Goal: Task Accomplishment & Management: Manage account settings

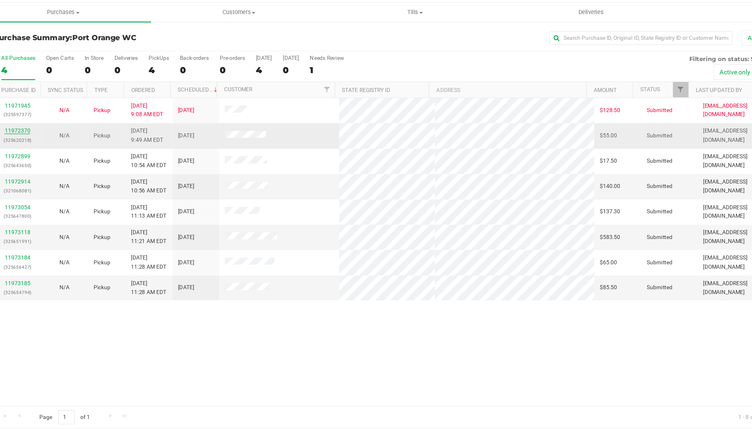
click at [52, 135] on link "11972370" at bounding box center [56, 132] width 23 height 6
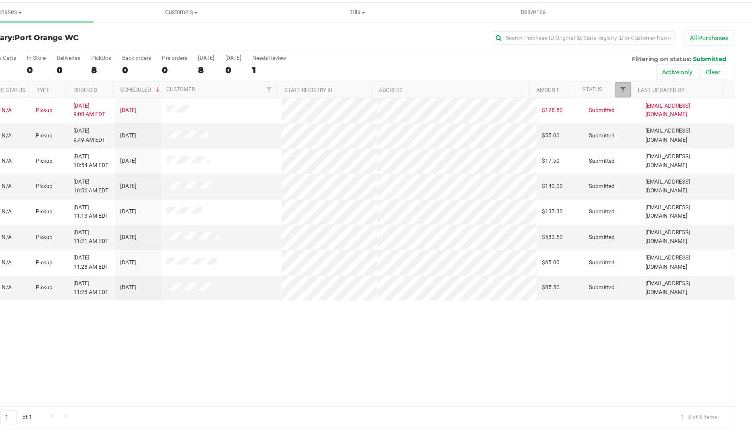
click at [638, 96] on span "Filter" at bounding box center [638, 95] width 6 height 6
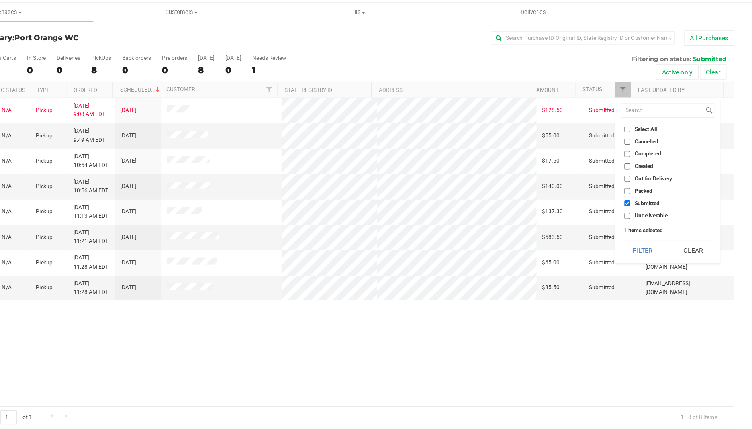
click at [514, 340] on div "11971945 (325597377) N/A Pickup [DATE] 9:08 AM EDT 9/19/2025 $128.50 Submitted …" at bounding box center [386, 238] width 700 height 270
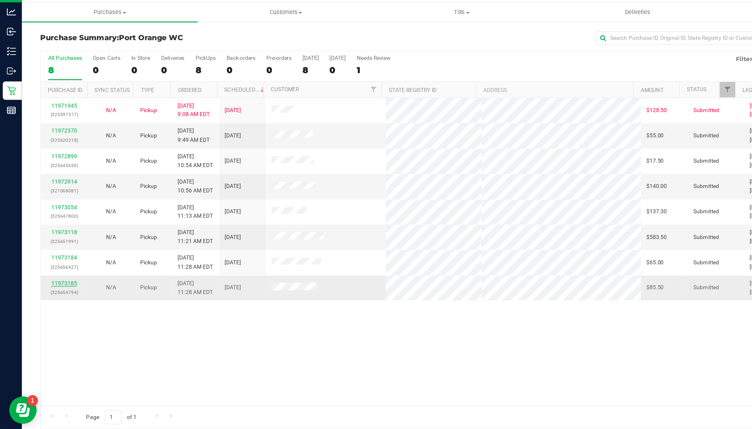
click at [49, 266] on link "11973185" at bounding box center [56, 266] width 23 height 6
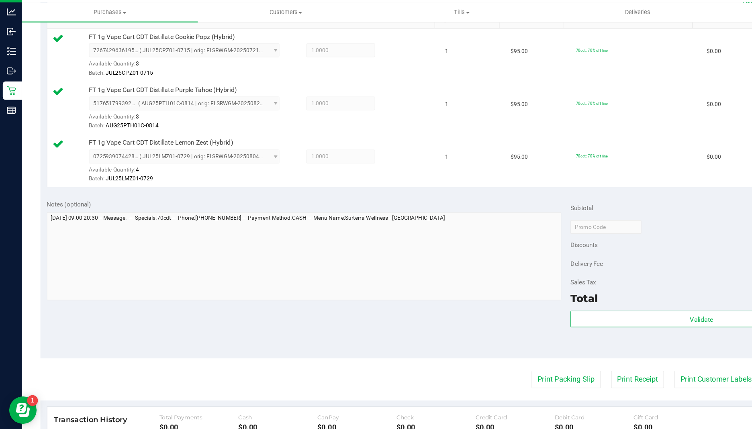
scroll to position [215, 0]
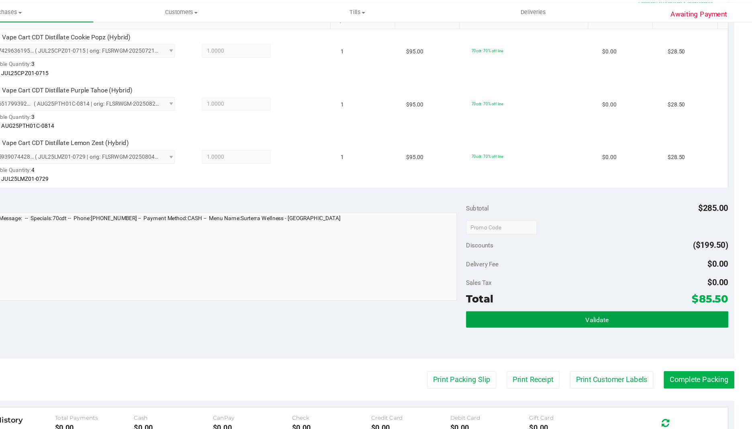
click at [573, 300] on button "Validate" at bounding box center [616, 297] width 230 height 14
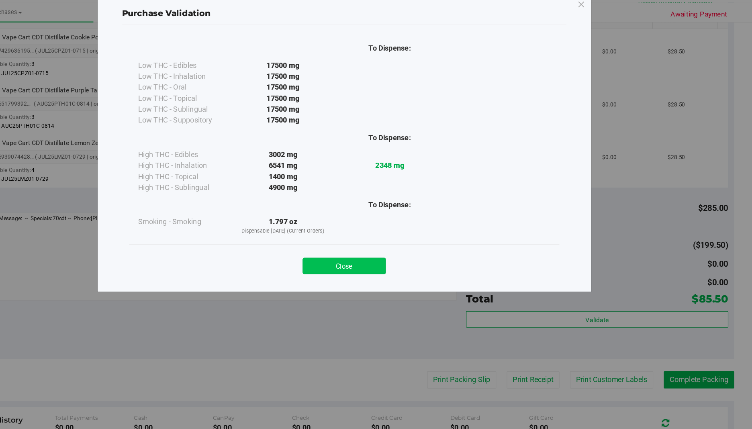
click at [386, 250] on button "Close" at bounding box center [393, 250] width 73 height 14
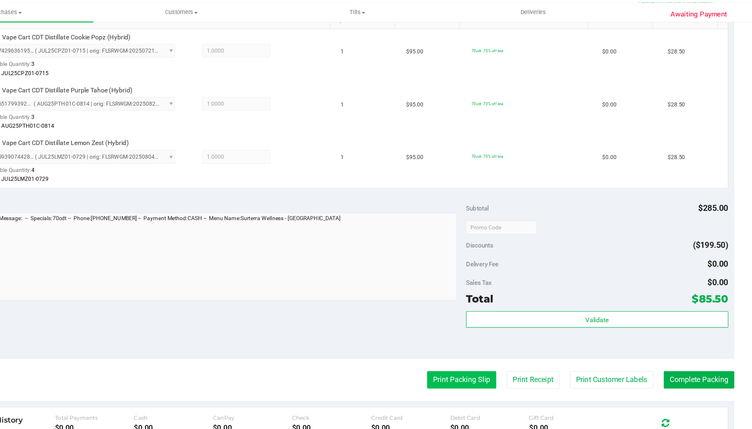
click at [485, 352] on button "Print Packing Slip" at bounding box center [497, 350] width 61 height 15
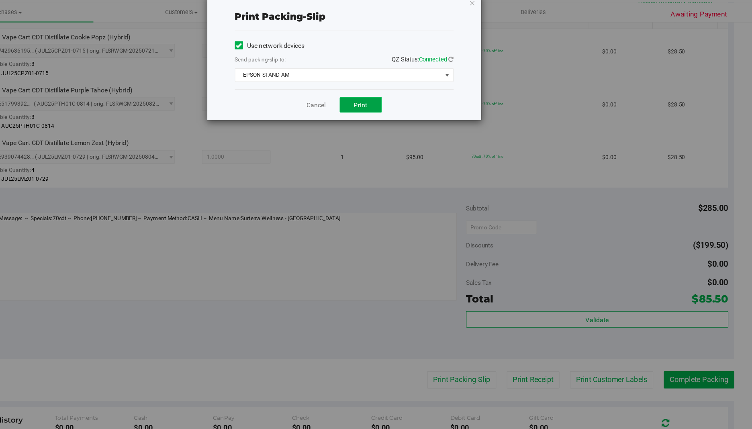
click at [401, 108] on button "Print" at bounding box center [408, 109] width 37 height 14
click at [506, 19] on icon "button" at bounding box center [507, 19] width 6 height 10
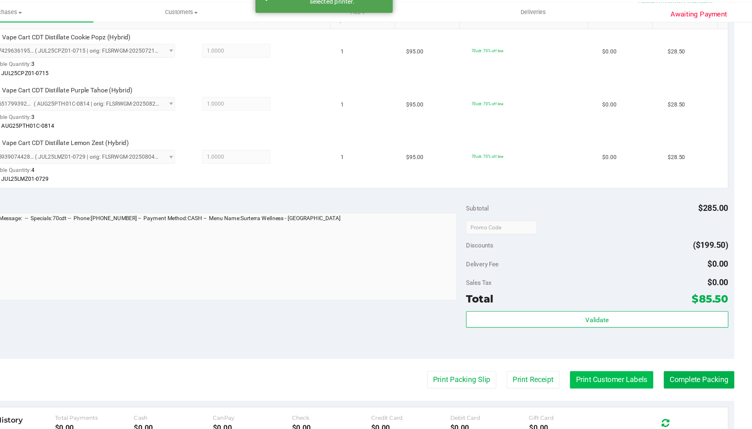
click at [621, 351] on button "Print Customer Labels" at bounding box center [628, 350] width 73 height 15
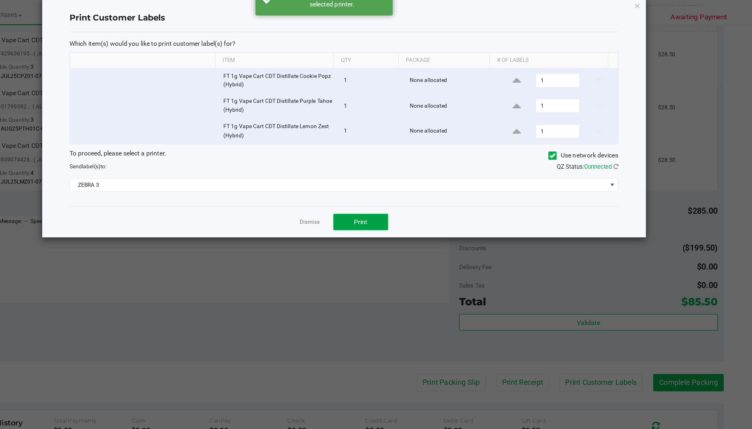
click at [402, 215] on button "Print" at bounding box center [408, 209] width 48 height 14
click at [653, 21] on icon "button" at bounding box center [651, 19] width 6 height 10
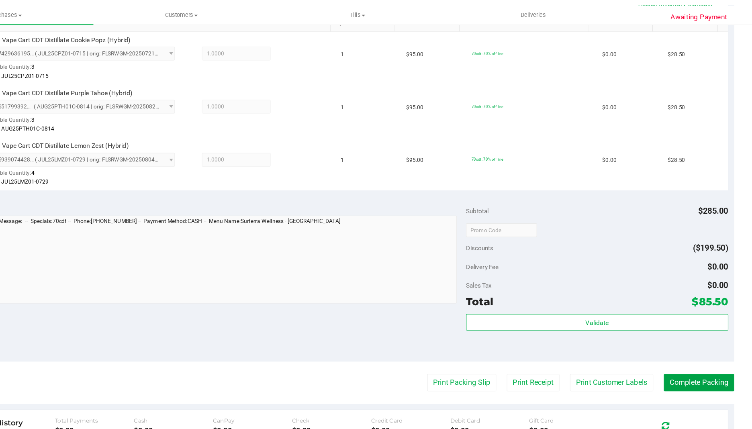
click at [699, 353] on button "Complete Packing" at bounding box center [705, 350] width 62 height 15
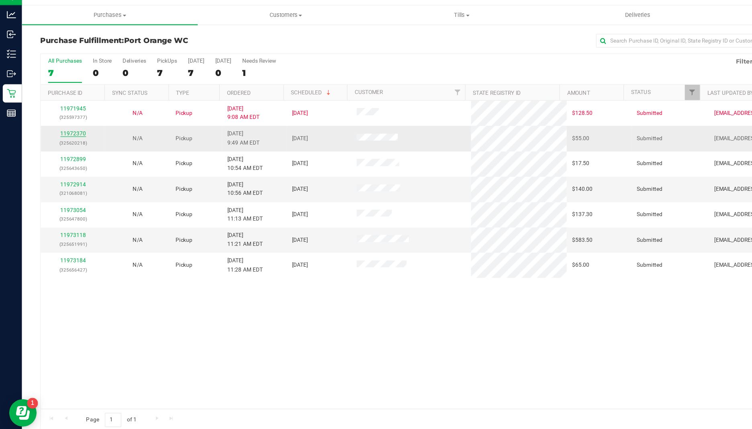
click at [59, 133] on link "11972370" at bounding box center [64, 132] width 23 height 6
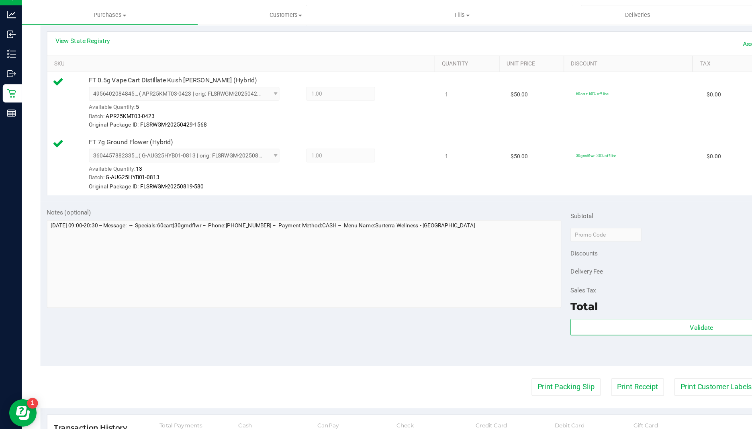
scroll to position [183, 0]
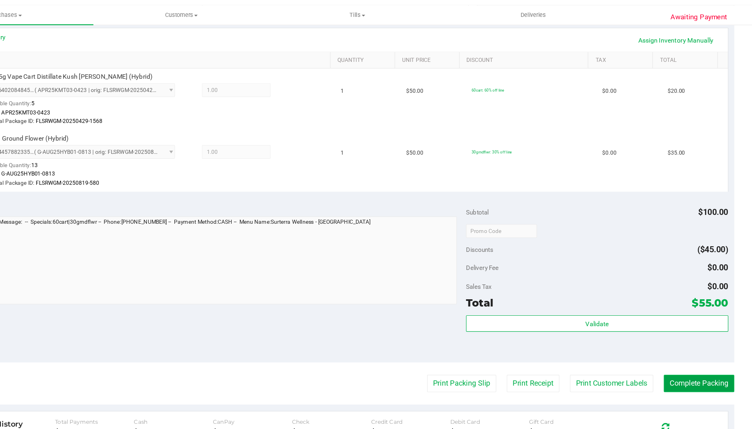
click at [699, 354] on button "Complete Packing" at bounding box center [705, 351] width 62 height 15
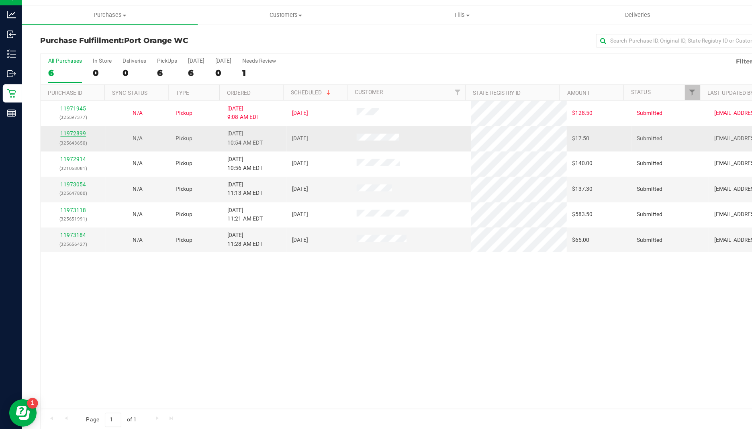
click at [62, 133] on link "11972899" at bounding box center [64, 132] width 23 height 6
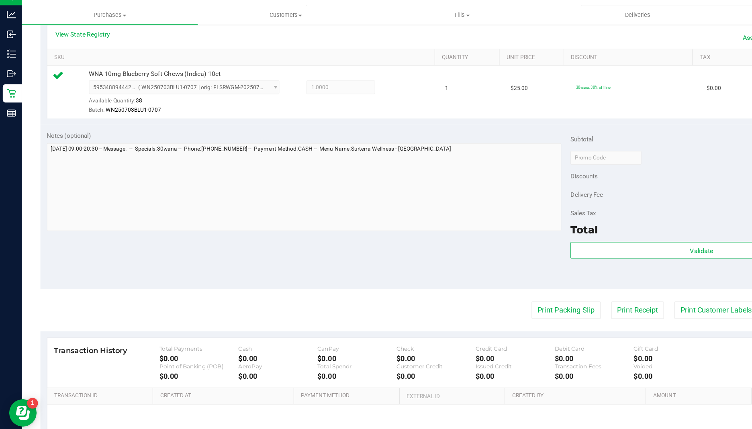
scroll to position [177, 0]
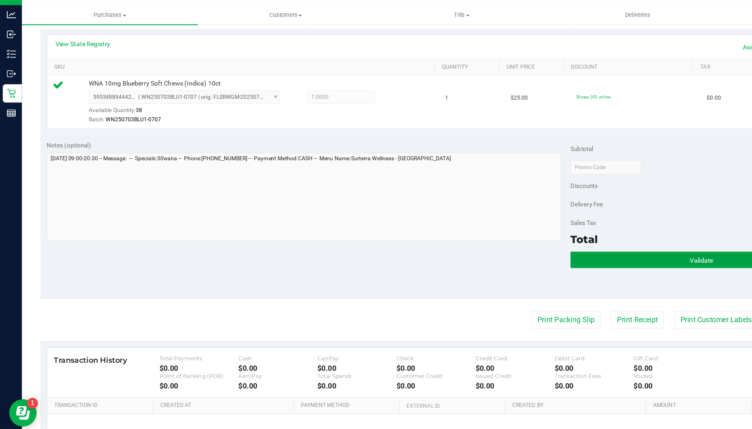
click at [549, 239] on button "Validate" at bounding box center [616, 242] width 230 height 14
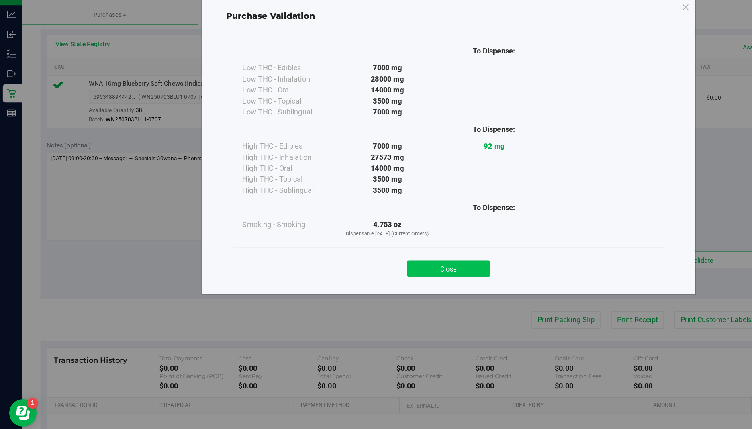
click at [385, 250] on button "Close" at bounding box center [393, 250] width 73 height 14
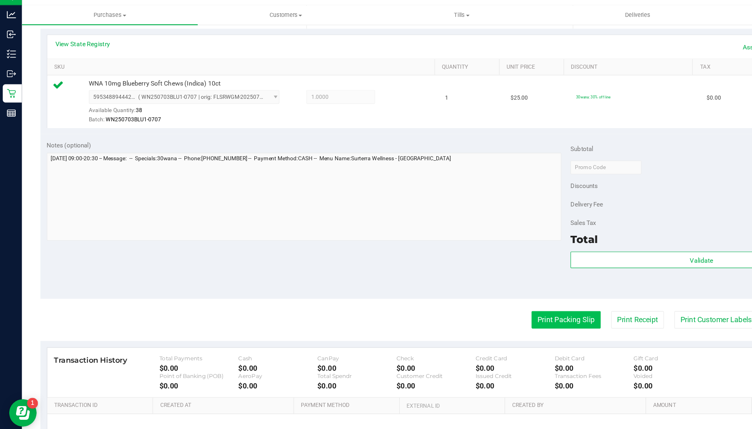
click at [490, 296] on button "Print Packing Slip" at bounding box center [497, 295] width 61 height 15
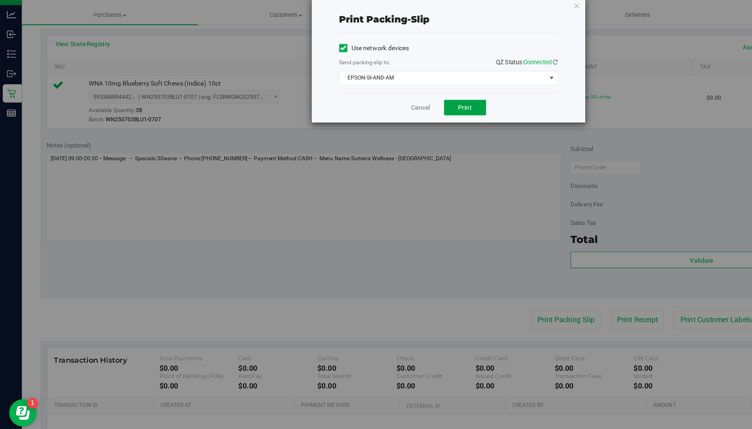
click at [397, 103] on button "Print" at bounding box center [408, 109] width 37 height 14
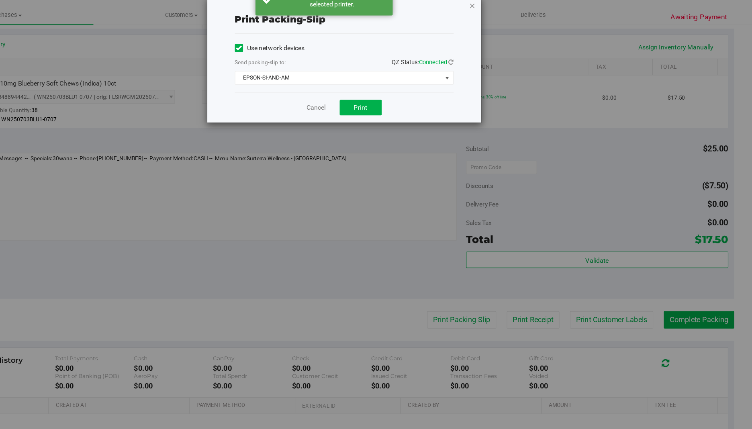
click at [506, 20] on icon "button" at bounding box center [507, 19] width 6 height 10
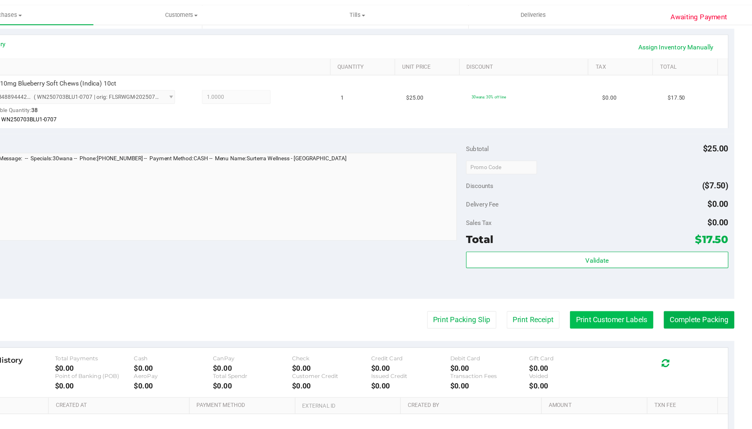
click at [636, 293] on button "Print Customer Labels" at bounding box center [628, 295] width 73 height 15
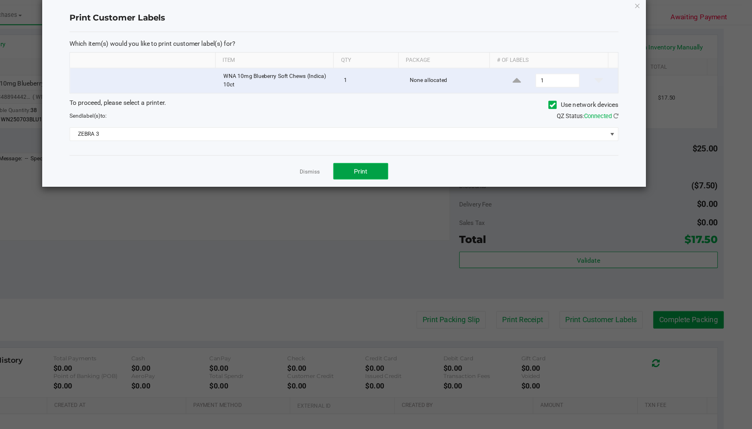
click at [414, 161] on button "Print" at bounding box center [408, 165] width 48 height 14
click at [651, 20] on icon "button" at bounding box center [651, 19] width 6 height 10
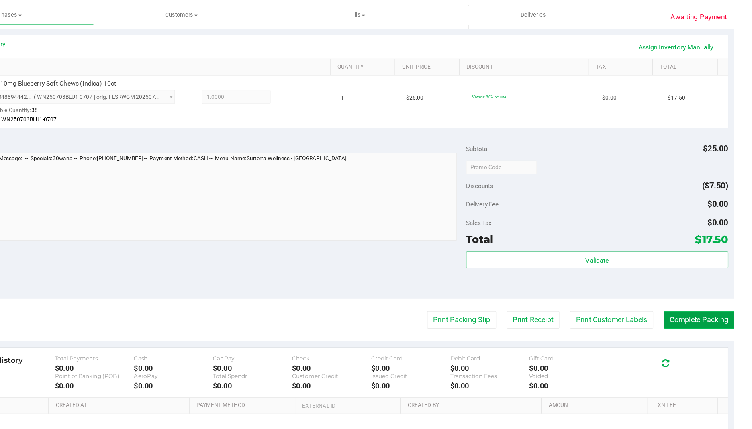
click at [702, 295] on button "Complete Packing" at bounding box center [705, 295] width 62 height 15
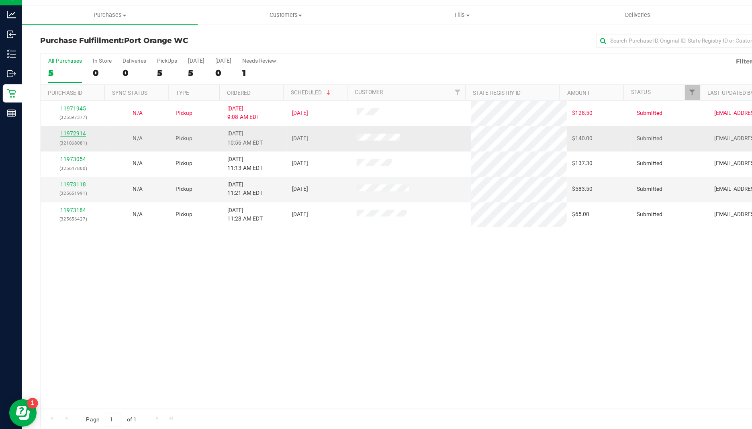
click at [65, 131] on link "11972914" at bounding box center [64, 132] width 23 height 6
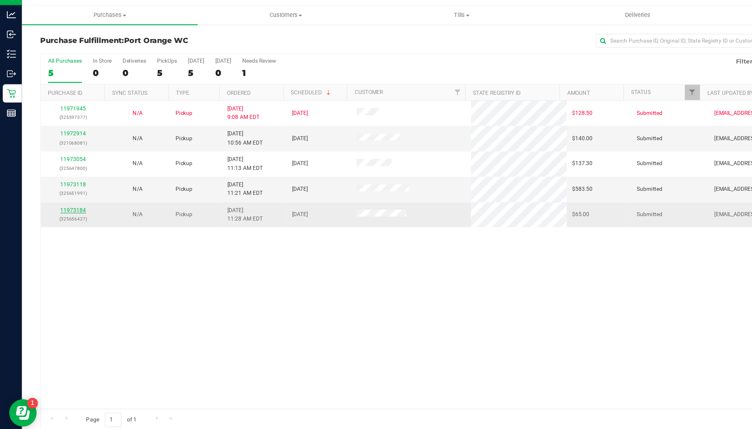
click at [68, 199] on link "11973184" at bounding box center [64, 199] width 23 height 6
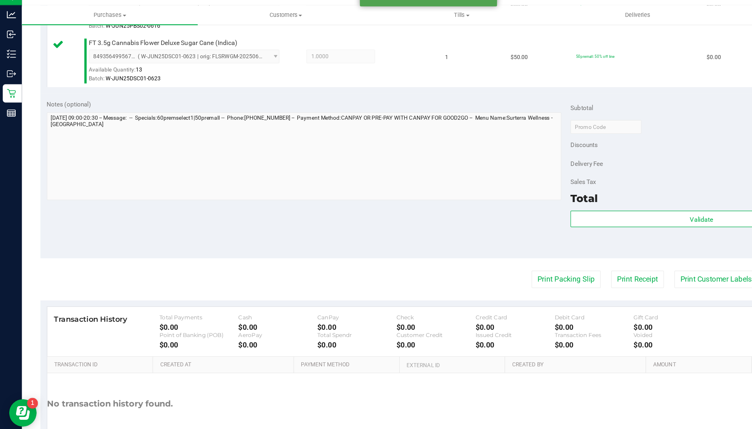
scroll to position [276, 0]
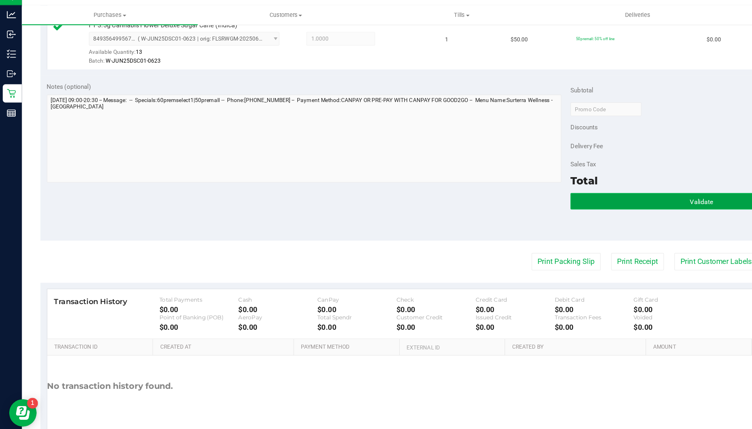
click at [570, 188] on button "Validate" at bounding box center [616, 191] width 230 height 14
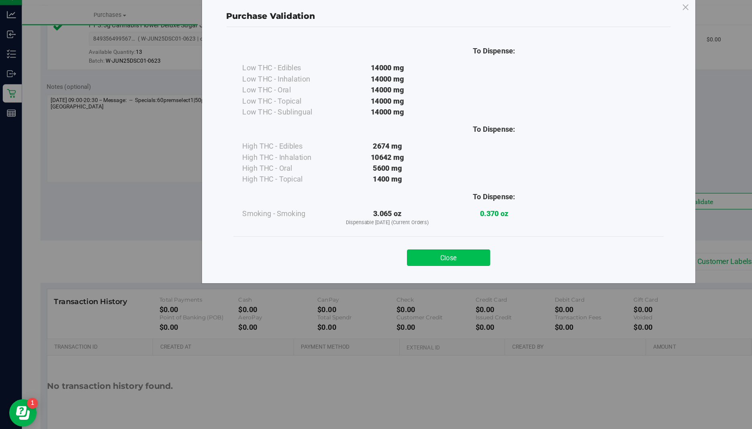
click at [386, 235] on button "Close" at bounding box center [393, 240] width 73 height 14
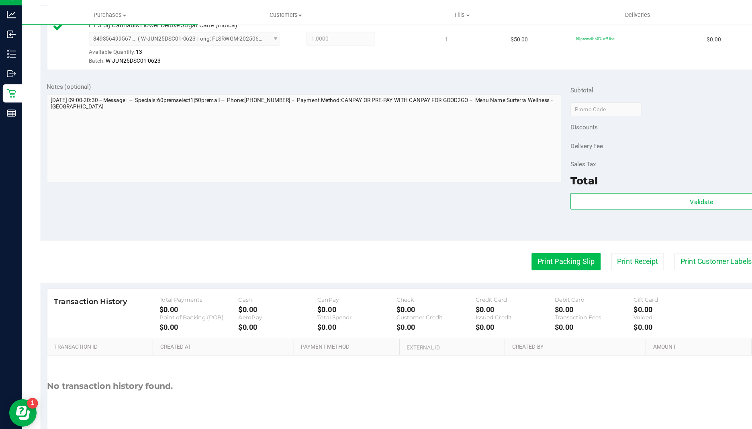
click at [497, 243] on button "Print Packing Slip" at bounding box center [497, 244] width 61 height 15
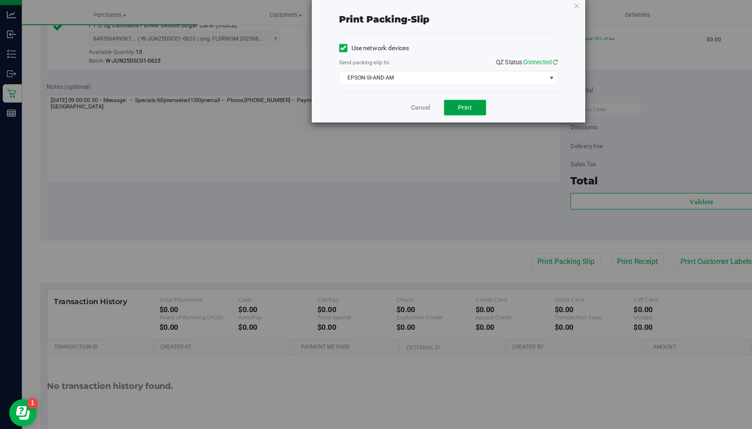
click at [411, 106] on span "Print" at bounding box center [408, 109] width 12 height 6
click at [506, 18] on icon "button" at bounding box center [507, 19] width 6 height 10
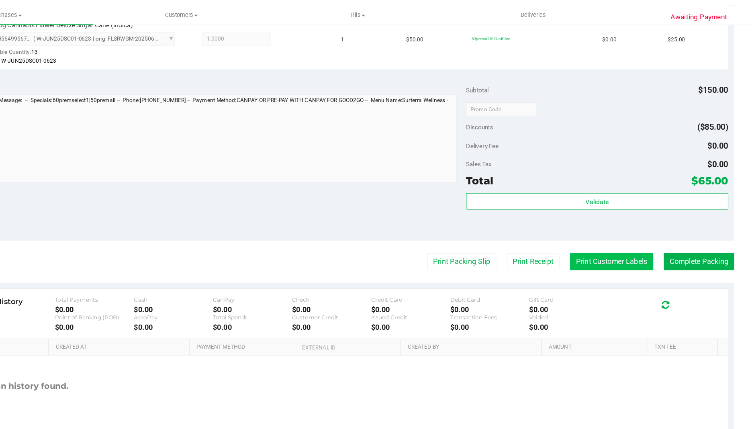
click at [623, 244] on button "Print Customer Labels" at bounding box center [628, 244] width 73 height 15
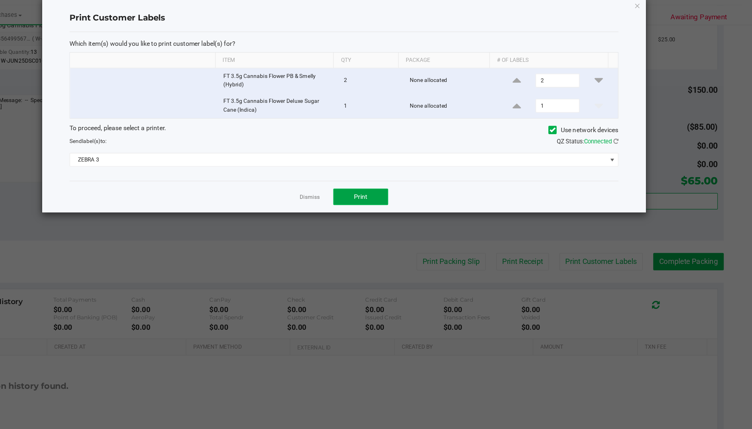
click at [412, 186] on span "Print" at bounding box center [408, 187] width 12 height 6
click at [653, 20] on icon "button" at bounding box center [651, 19] width 6 height 10
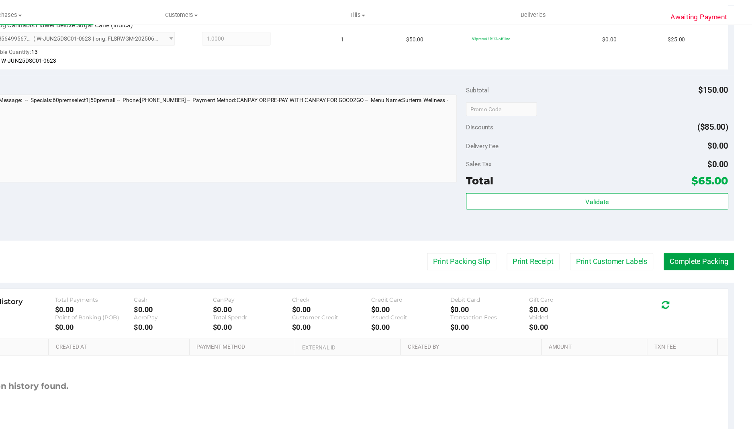
click at [694, 243] on button "Complete Packing" at bounding box center [705, 244] width 62 height 15
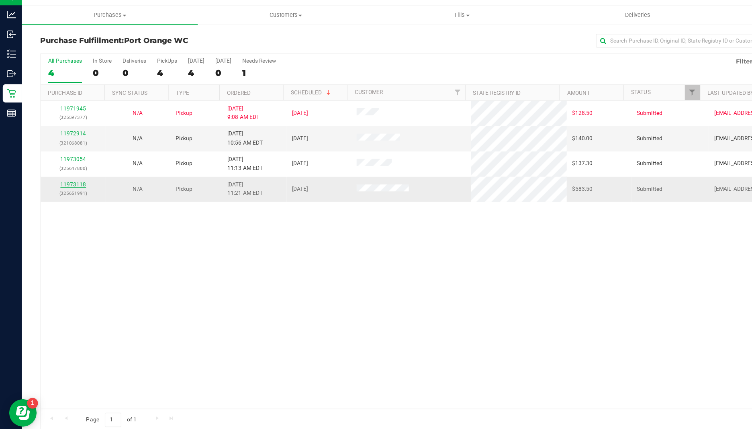
click at [70, 175] on link "11973118" at bounding box center [64, 177] width 23 height 6
click at [67, 132] on link "11972914" at bounding box center [64, 132] width 23 height 6
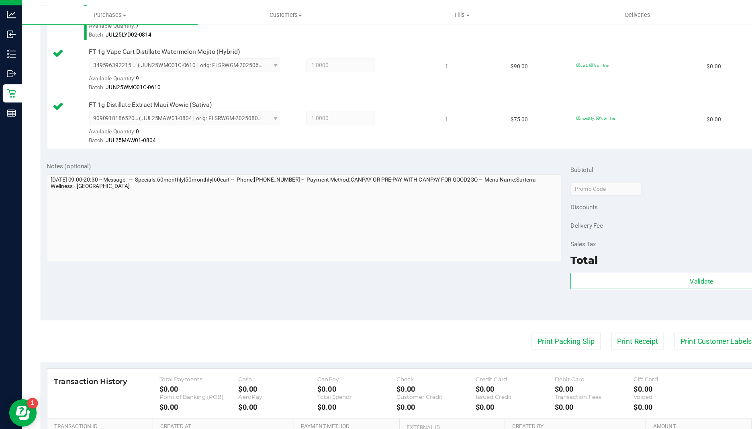
scroll to position [344, 0]
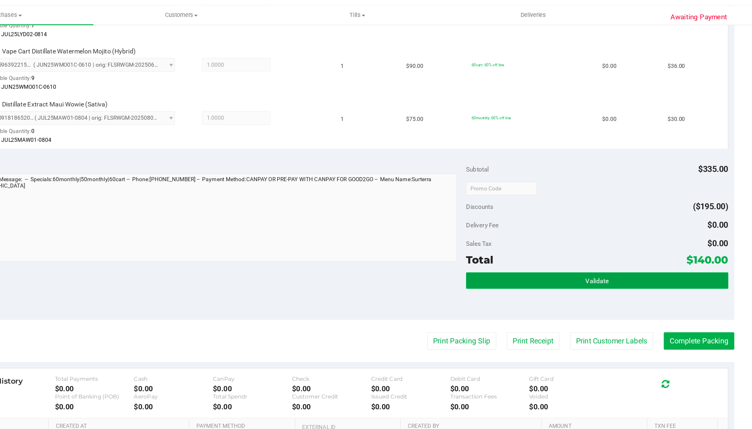
click at [566, 261] on button "Validate" at bounding box center [616, 261] width 230 height 14
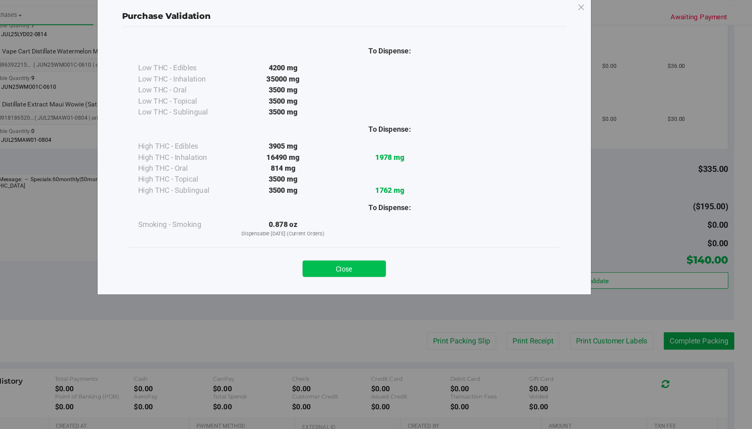
click at [393, 250] on button "Close" at bounding box center [393, 250] width 73 height 14
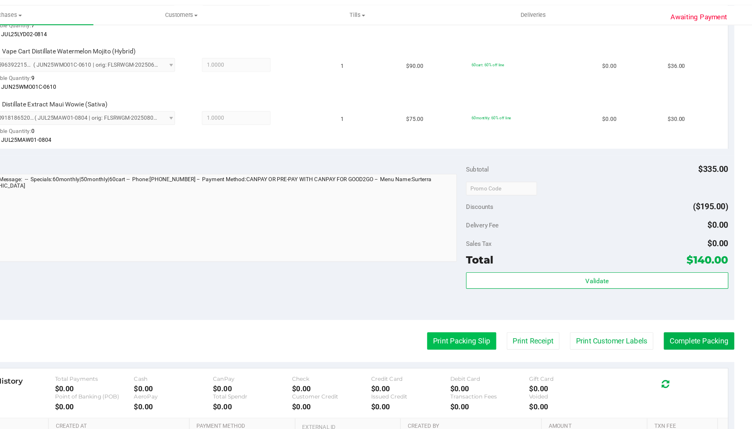
click at [503, 318] on button "Print Packing Slip" at bounding box center [497, 313] width 61 height 15
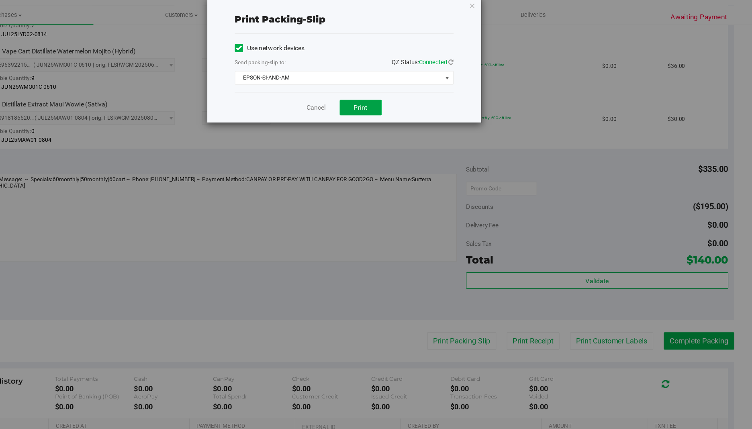
click at [411, 108] on span "Print" at bounding box center [408, 109] width 12 height 6
click at [506, 18] on icon "button" at bounding box center [507, 19] width 6 height 10
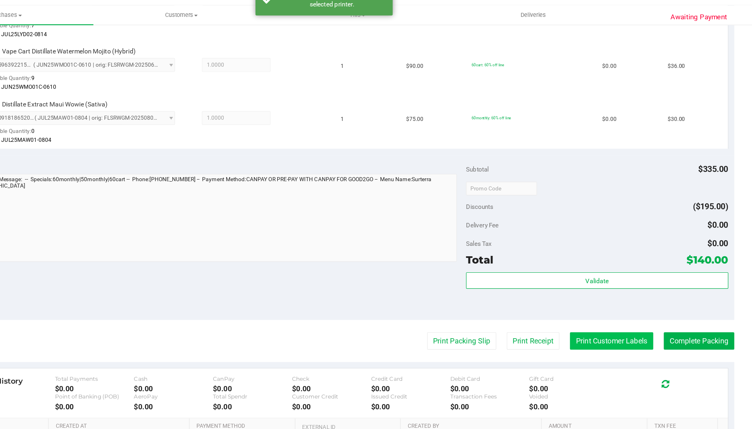
click at [619, 316] on button "Print Customer Labels" at bounding box center [628, 313] width 73 height 15
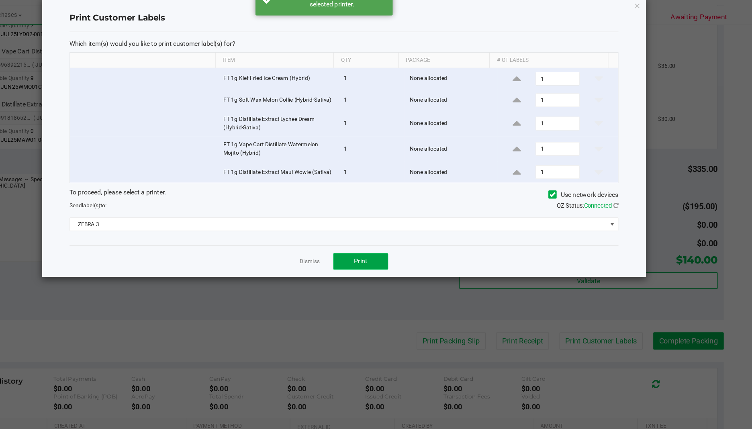
click at [409, 243] on span "Print" at bounding box center [408, 243] width 12 height 6
click at [653, 23] on icon "button" at bounding box center [651, 19] width 6 height 10
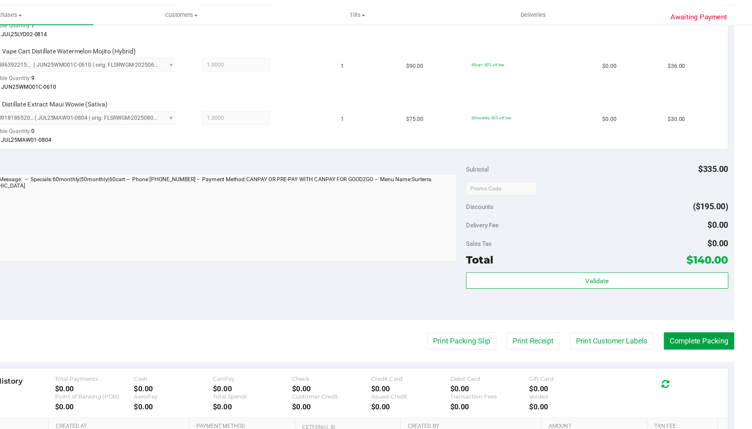
click at [689, 314] on button "Complete Packing" at bounding box center [705, 313] width 62 height 15
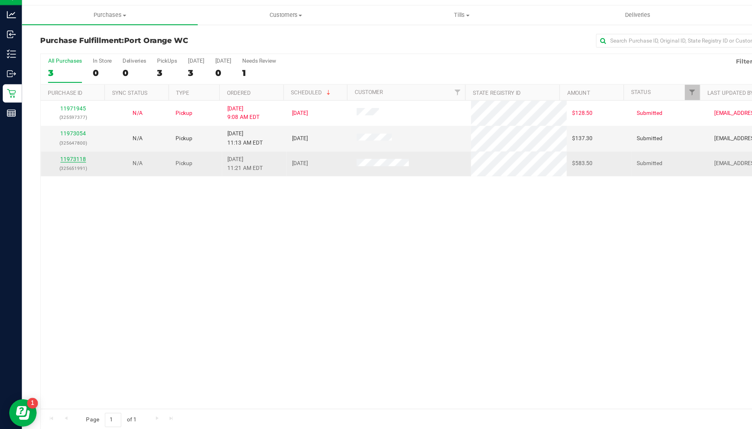
click at [61, 154] on link "11973118" at bounding box center [64, 155] width 23 height 6
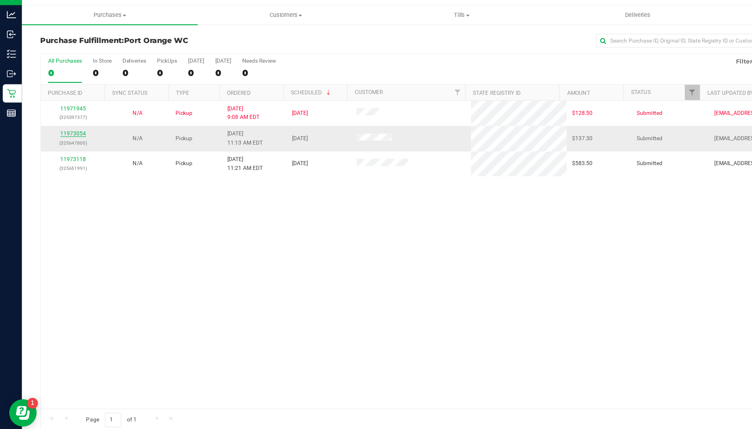
click at [67, 133] on link "11973054" at bounding box center [64, 132] width 23 height 6
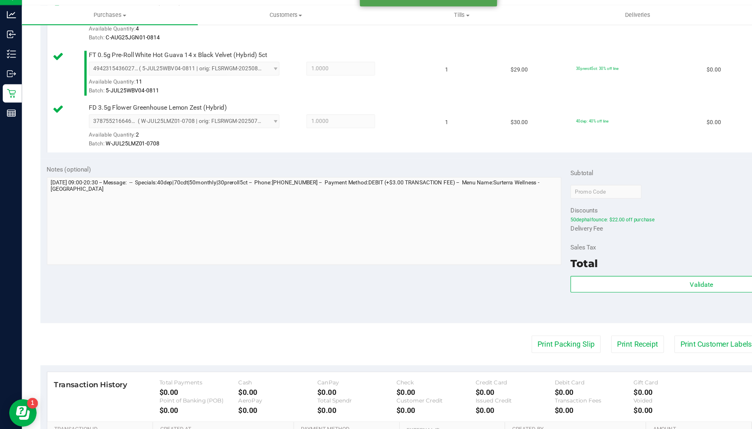
scroll to position [393, 0]
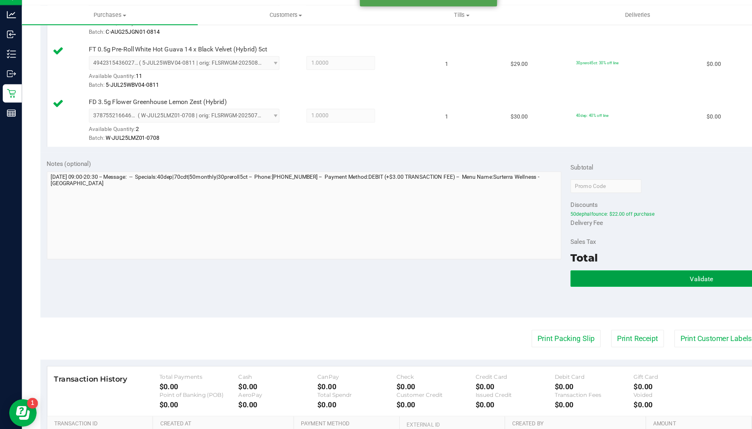
click at [578, 257] on button "Validate" at bounding box center [616, 259] width 230 height 14
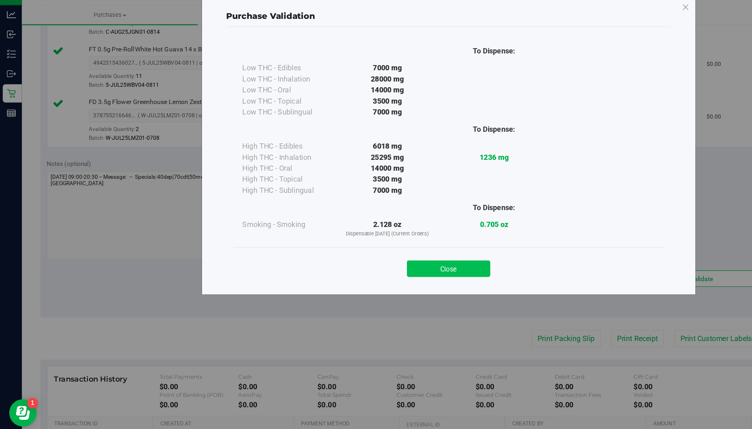
click at [397, 249] on button "Close" at bounding box center [393, 250] width 73 height 14
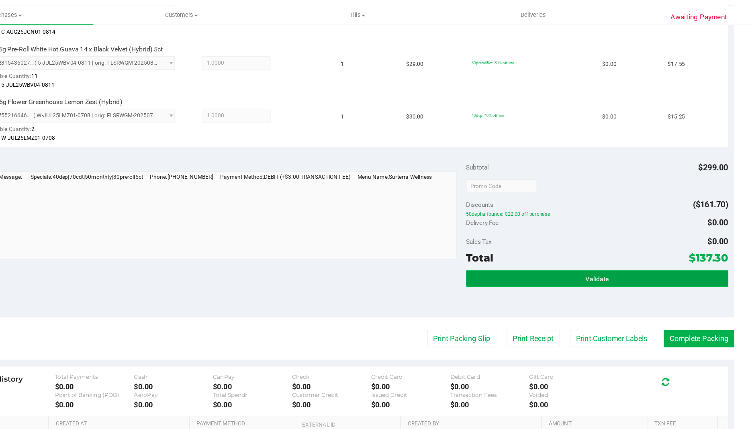
click at [542, 260] on button "Validate" at bounding box center [616, 259] width 230 height 14
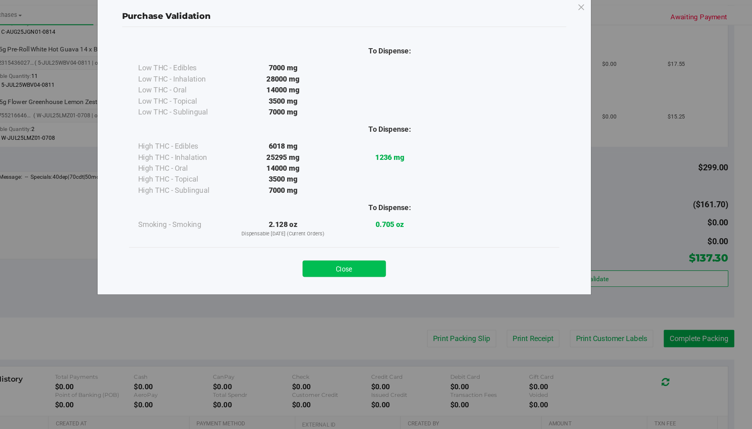
click at [394, 254] on button "Close" at bounding box center [393, 250] width 73 height 14
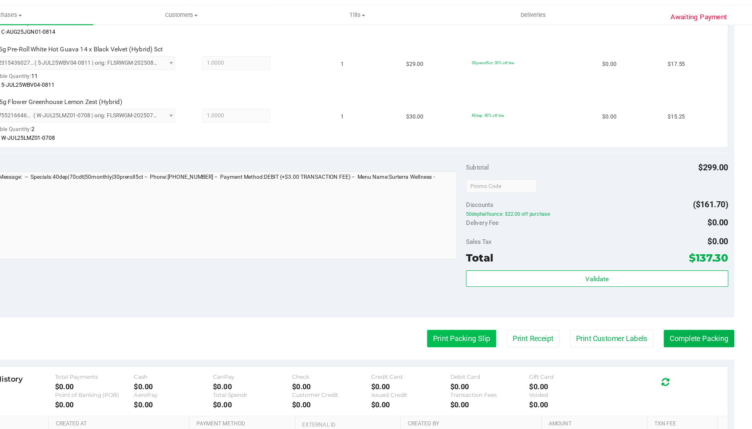
click at [500, 313] on button "Print Packing Slip" at bounding box center [497, 311] width 61 height 15
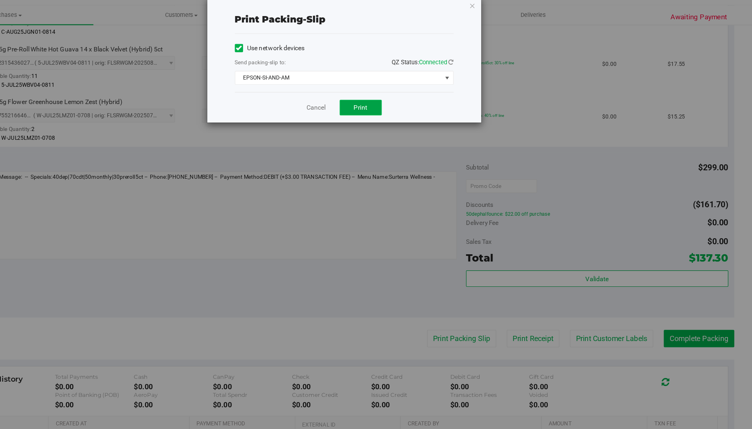
click at [402, 109] on span "Print" at bounding box center [408, 109] width 12 height 6
click at [505, 16] on icon "button" at bounding box center [507, 19] width 6 height 10
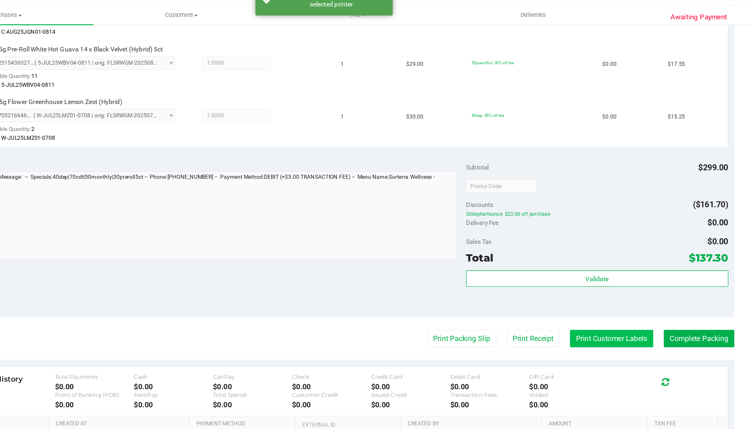
click at [635, 312] on button "Print Customer Labels" at bounding box center [628, 311] width 73 height 15
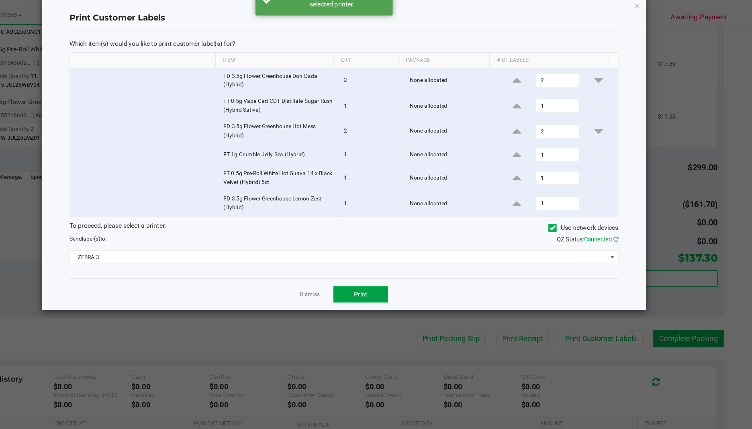
click at [408, 274] on span "Print" at bounding box center [408, 273] width 12 height 6
click at [651, 18] on icon "button" at bounding box center [651, 19] width 6 height 10
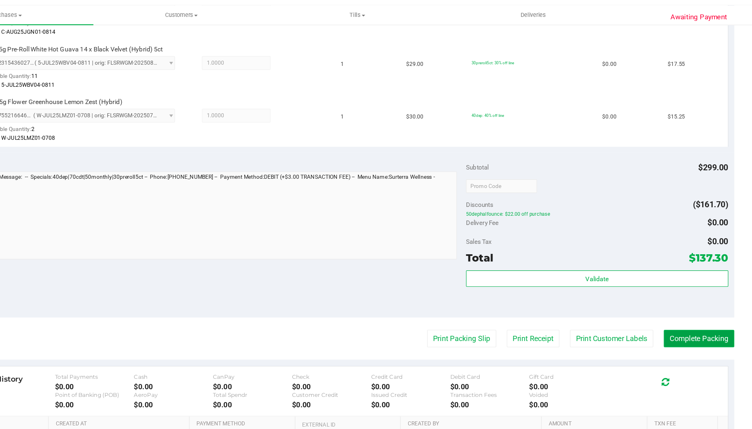
click at [706, 312] on button "Complete Packing" at bounding box center [705, 311] width 62 height 15
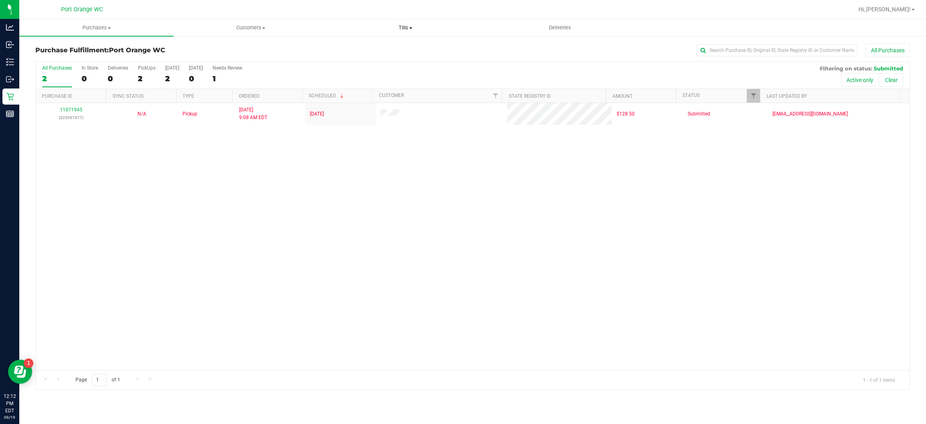
click at [399, 29] on span "Tills" at bounding box center [406, 27] width 154 height 7
click at [354, 48] on span "Manage tills" at bounding box center [355, 48] width 54 height 7
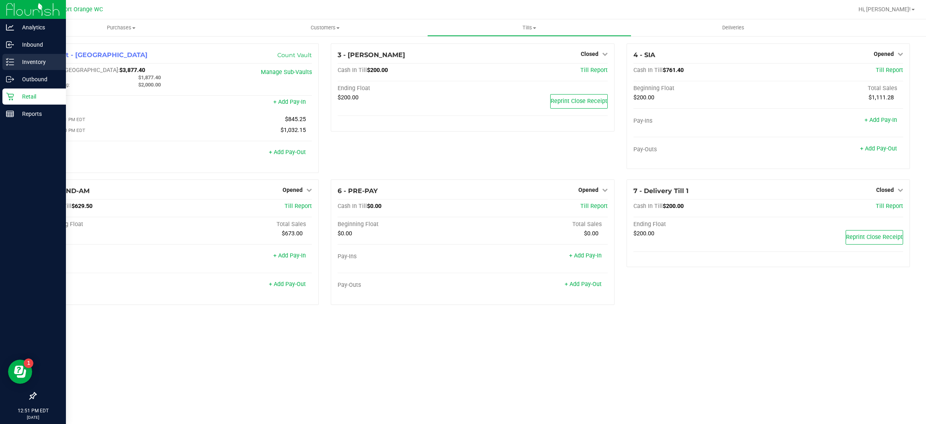
click at [31, 64] on p "Inventory" at bounding box center [38, 62] width 48 height 10
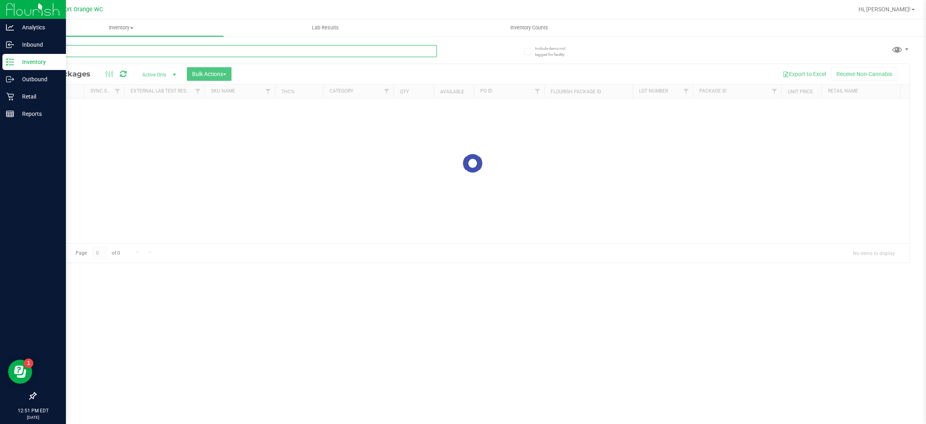
click at [99, 48] on input "text" at bounding box center [235, 51] width 401 height 12
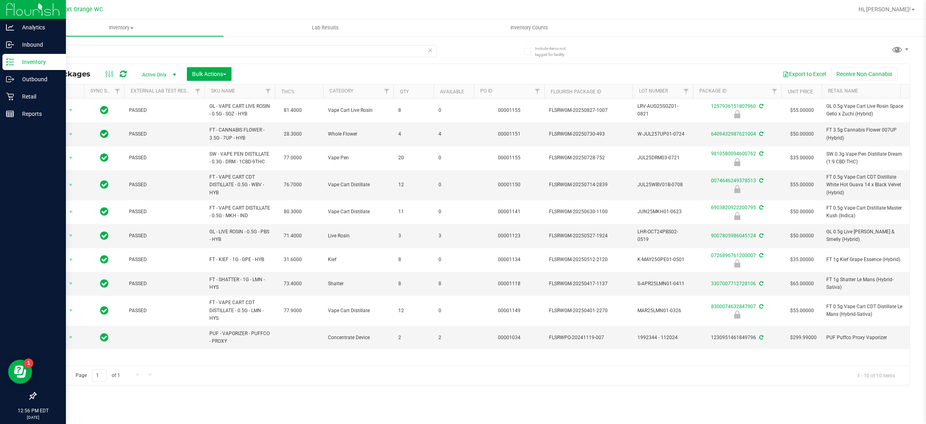
click at [85, 43] on div "007" at bounding box center [253, 51] width 437 height 26
click at [80, 51] on input "007" at bounding box center [235, 51] width 401 height 12
click at [79, 51] on input "007" at bounding box center [235, 51] width 401 height 12
click at [78, 52] on input "007" at bounding box center [235, 51] width 401 height 12
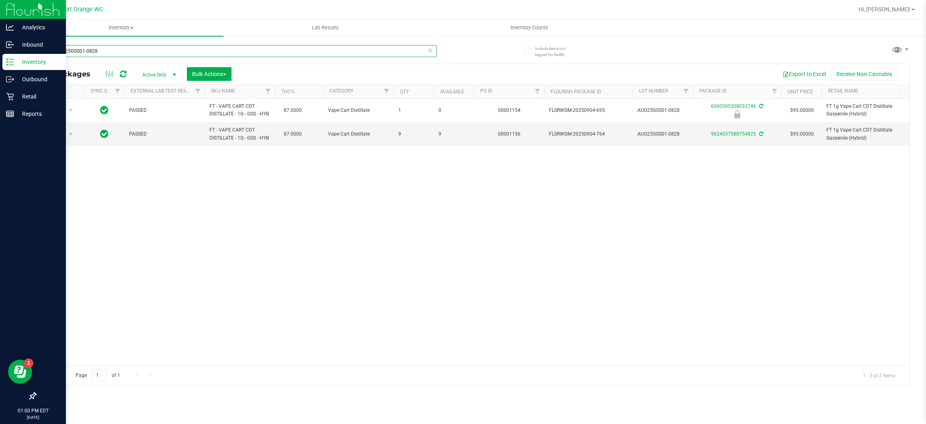
type input "gssAUG25GSS01-0828"
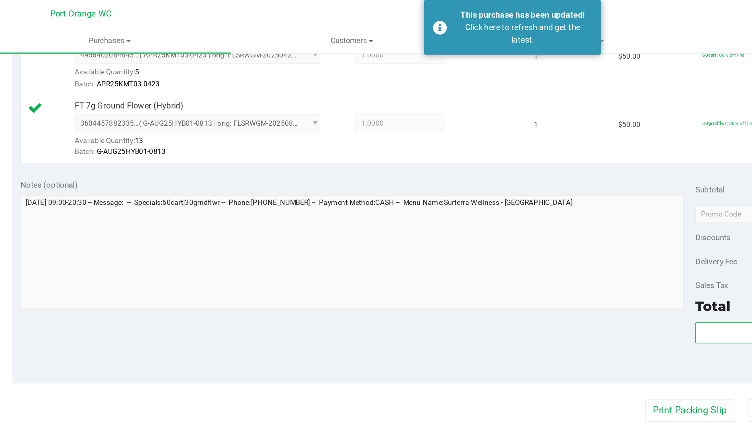
scroll to position [276, 0]
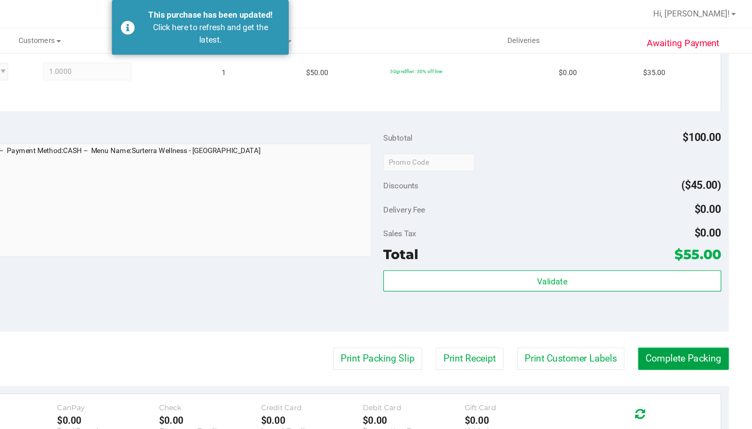
click at [704, 243] on button "Complete Packing" at bounding box center [705, 244] width 62 height 15
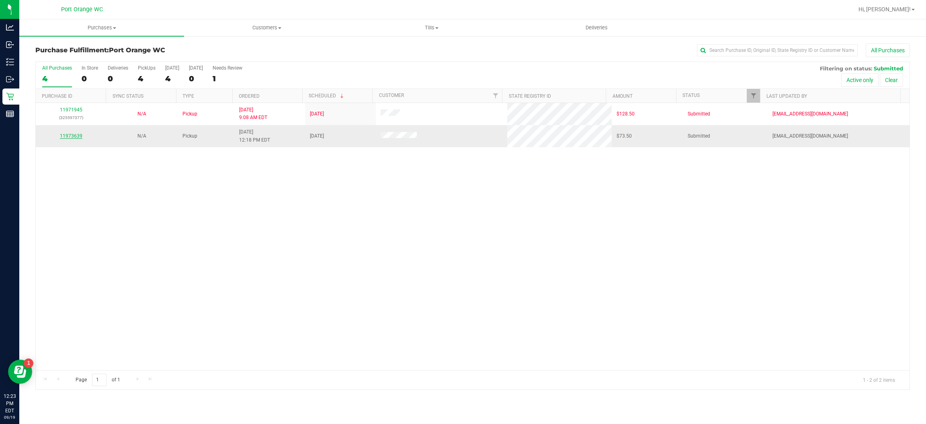
click at [70, 137] on link "11973639" at bounding box center [71, 136] width 23 height 6
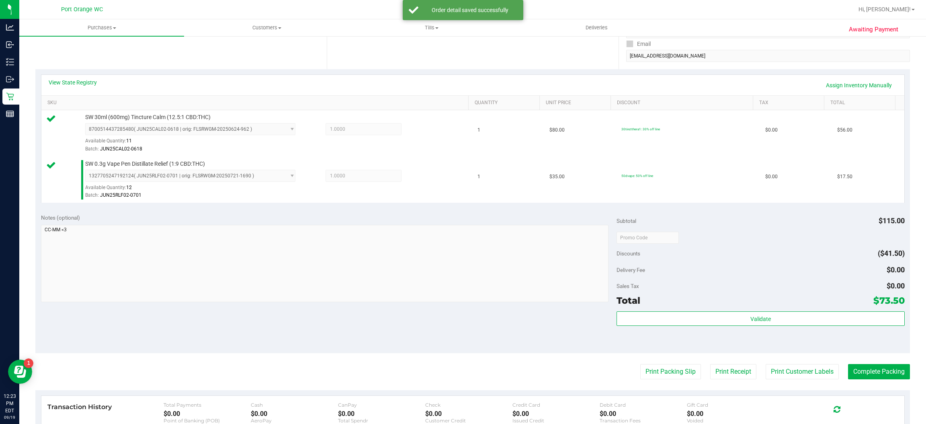
scroll to position [281, 0]
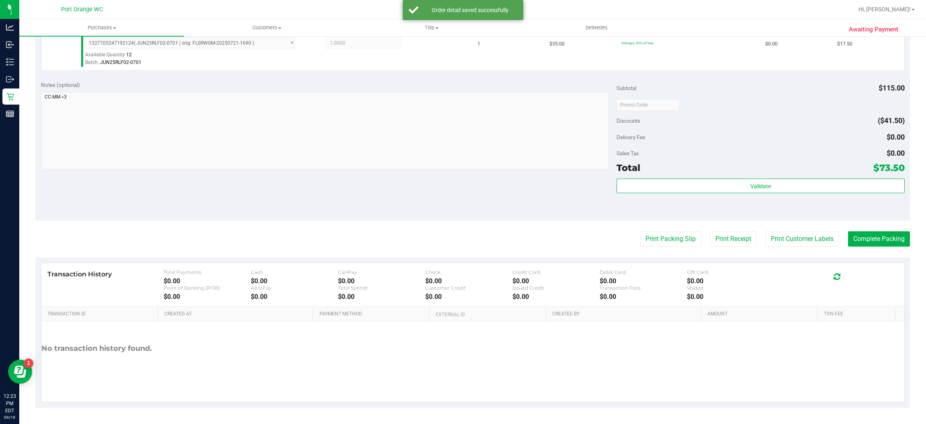
click at [745, 192] on div "Validate" at bounding box center [760, 185] width 288 height 15
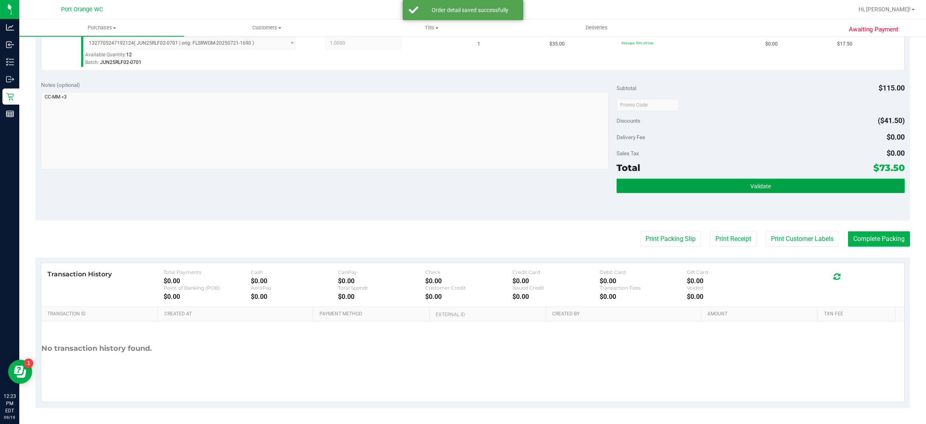
click at [741, 187] on button "Validate" at bounding box center [760, 185] width 288 height 14
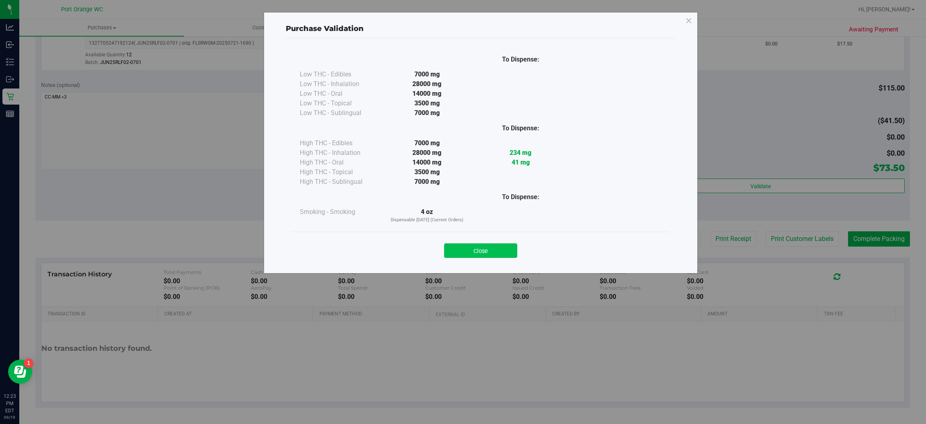
click at [482, 245] on button "Close" at bounding box center [480, 250] width 73 height 14
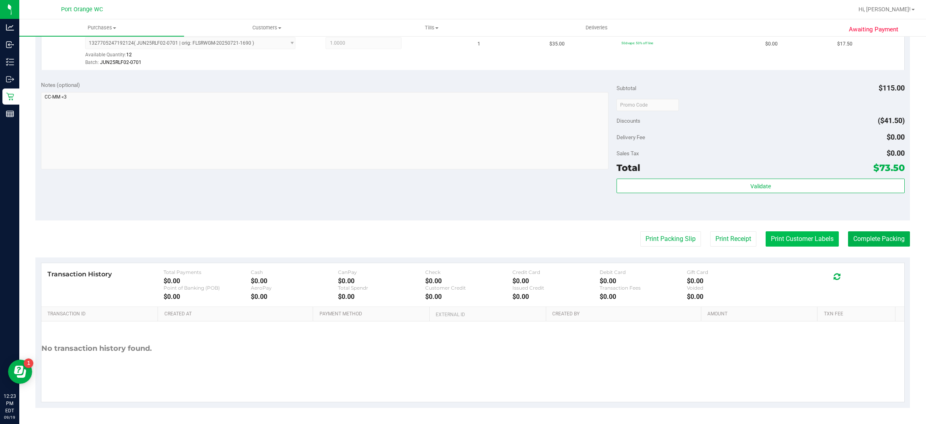
click at [752, 241] on button "Print Customer Labels" at bounding box center [802, 238] width 73 height 15
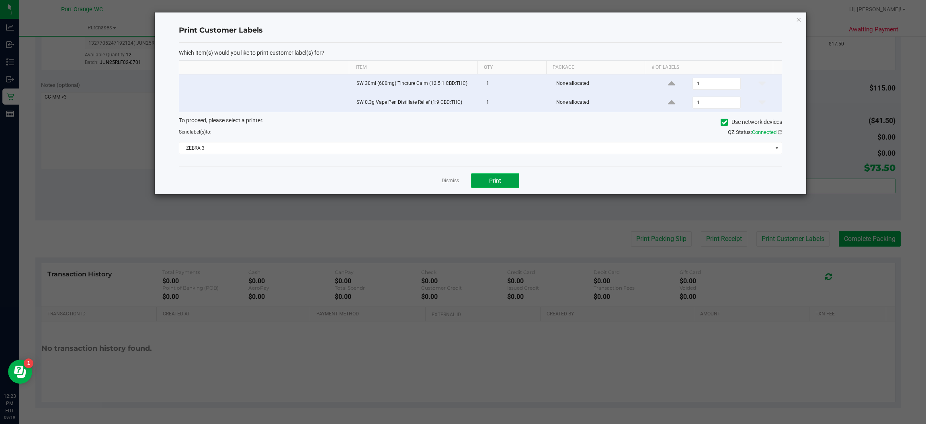
click at [493, 180] on span "Print" at bounding box center [495, 180] width 12 height 6
click at [445, 184] on link "Dismiss" at bounding box center [450, 180] width 17 height 7
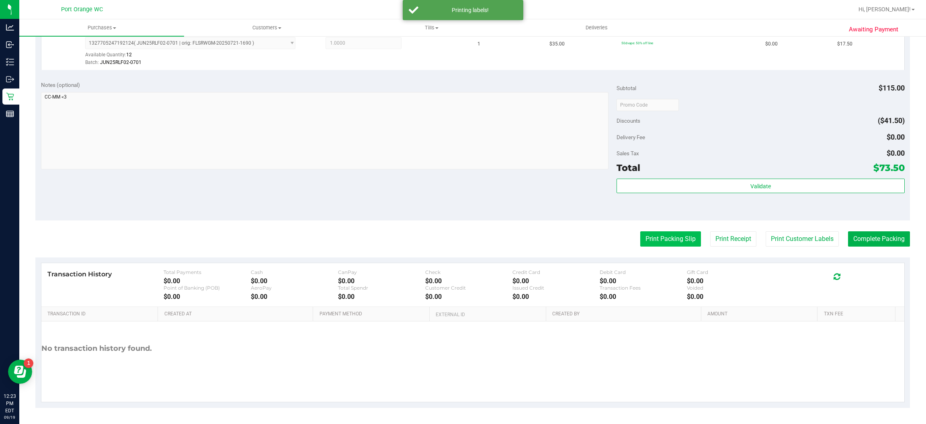
click at [653, 245] on button "Print Packing Slip" at bounding box center [670, 238] width 61 height 15
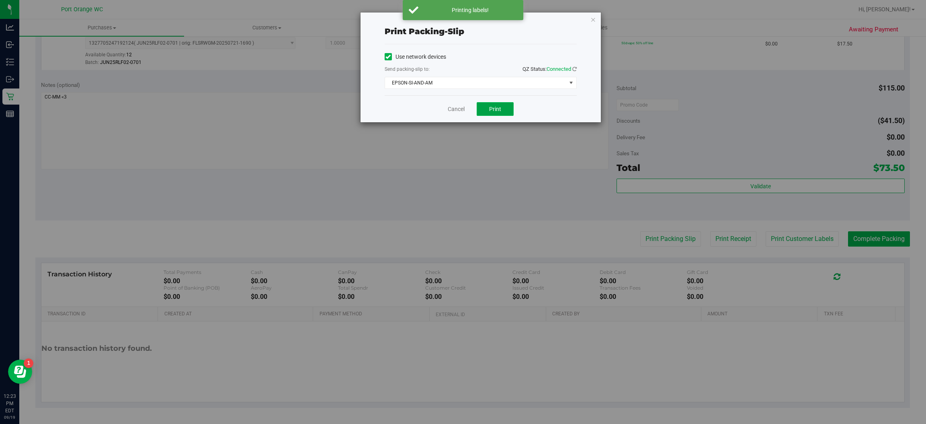
click at [492, 109] on span "Print" at bounding box center [495, 109] width 12 height 6
drag, startPoint x: 451, startPoint y: 110, endPoint x: 467, endPoint y: 115, distance: 16.3
click at [451, 110] on link "Cancel" at bounding box center [456, 109] width 17 height 8
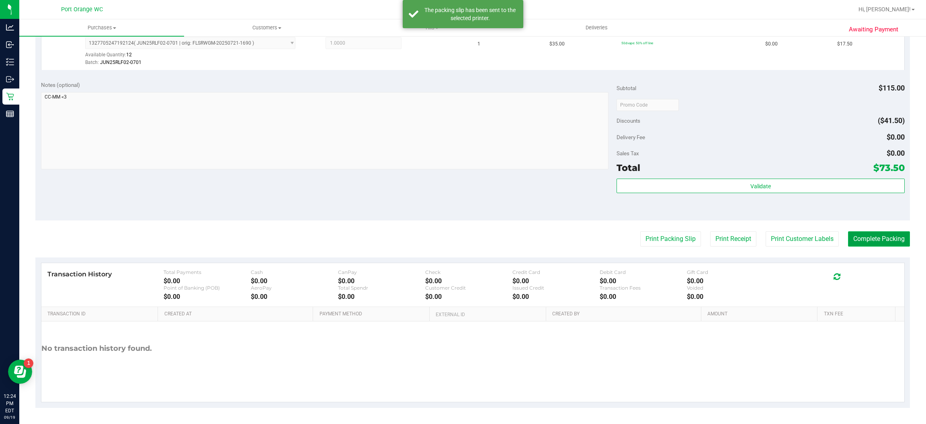
click at [752, 236] on button "Complete Packing" at bounding box center [879, 238] width 62 height 15
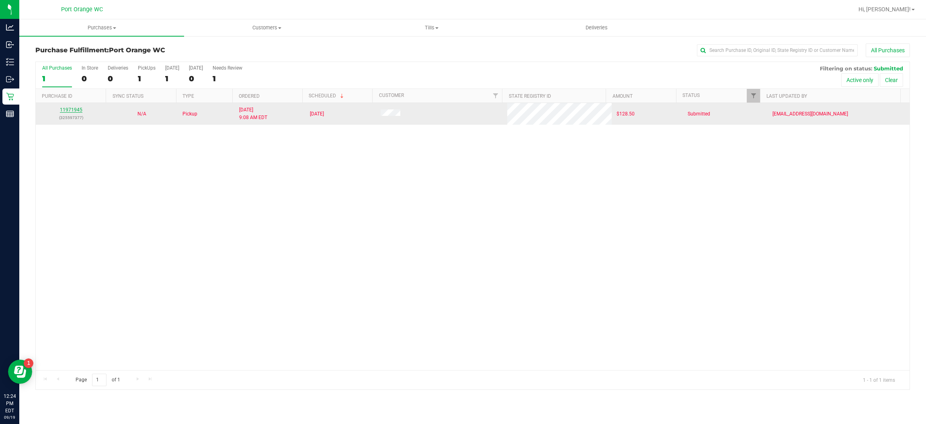
click at [67, 109] on link "11971945" at bounding box center [71, 110] width 23 height 6
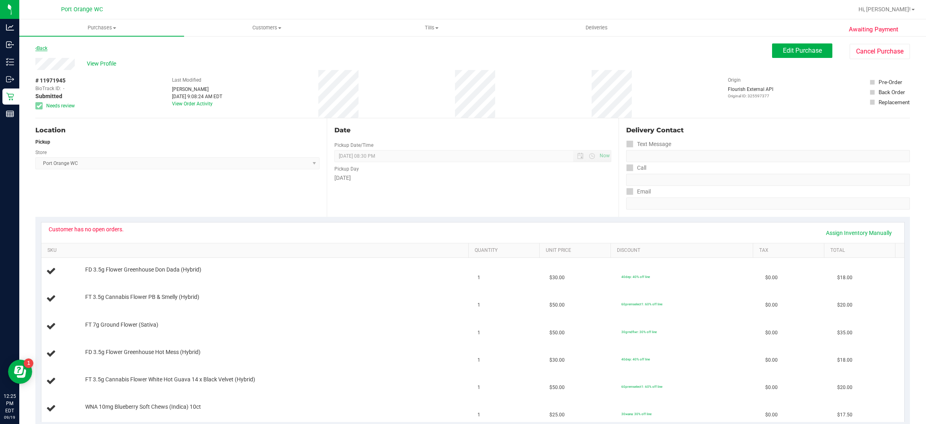
click at [42, 49] on link "Back" at bounding box center [41, 48] width 12 height 6
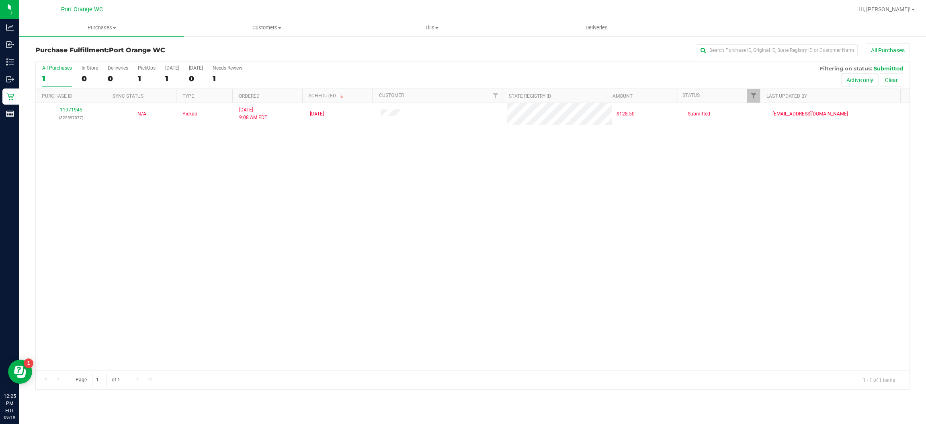
click at [285, 236] on div "11971945 (325597377) N/A Pickup 9/19/2025 9:08 AM EDT 9/19/2025 $128.50 Submitt…" at bounding box center [473, 236] width 874 height 267
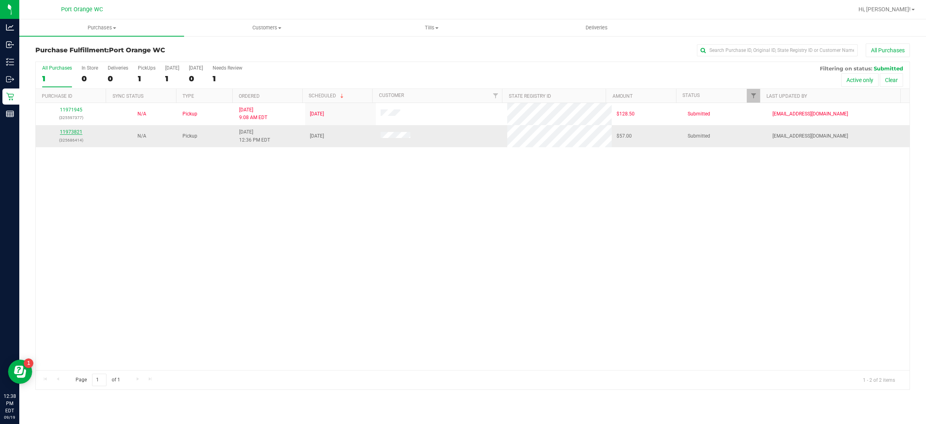
click at [68, 132] on link "11973821" at bounding box center [71, 132] width 23 height 6
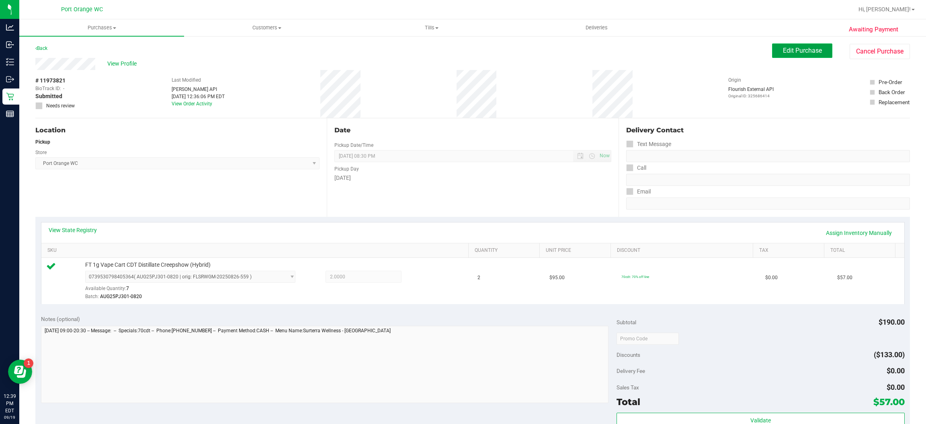
click at [752, 50] on span "Edit Purchase" at bounding box center [802, 51] width 39 height 8
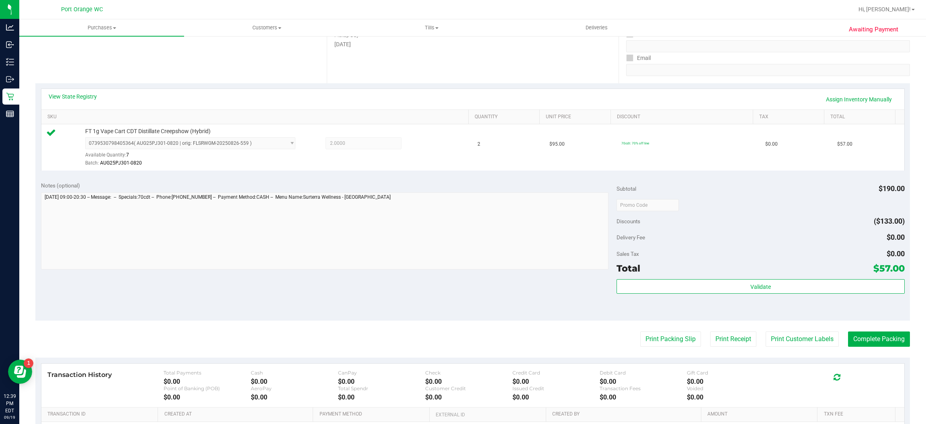
scroll to position [235, 0]
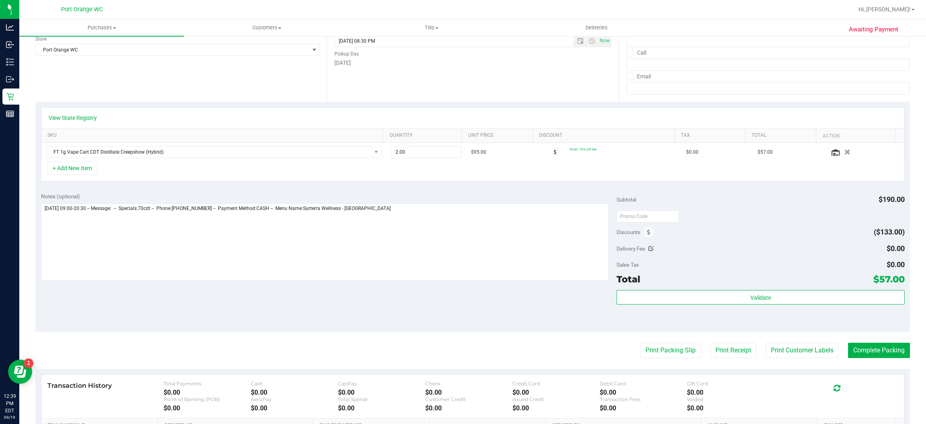
scroll to position [121, 0]
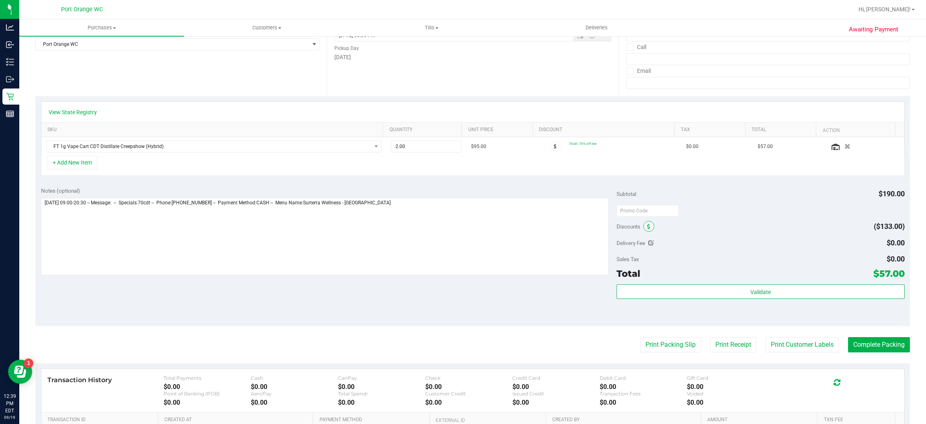
click at [647, 227] on icon at bounding box center [648, 227] width 3 height 6
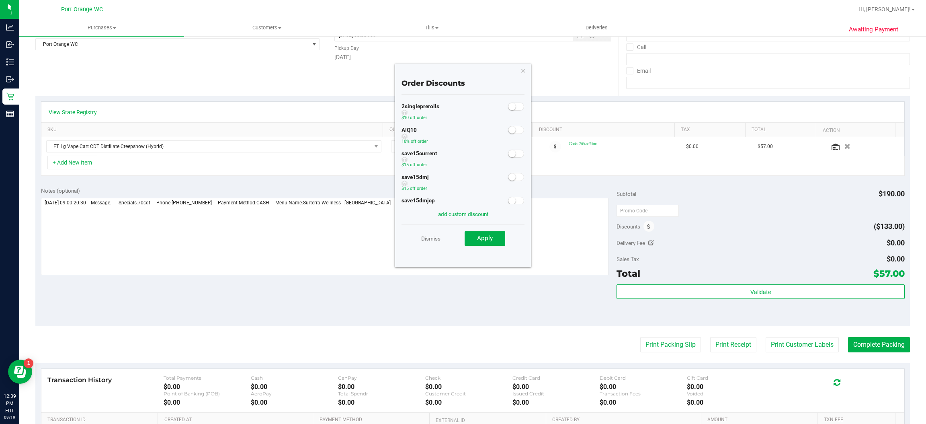
click at [508, 129] on small at bounding box center [511, 129] width 7 height 7
click at [486, 240] on span "Apply" at bounding box center [485, 237] width 16 height 7
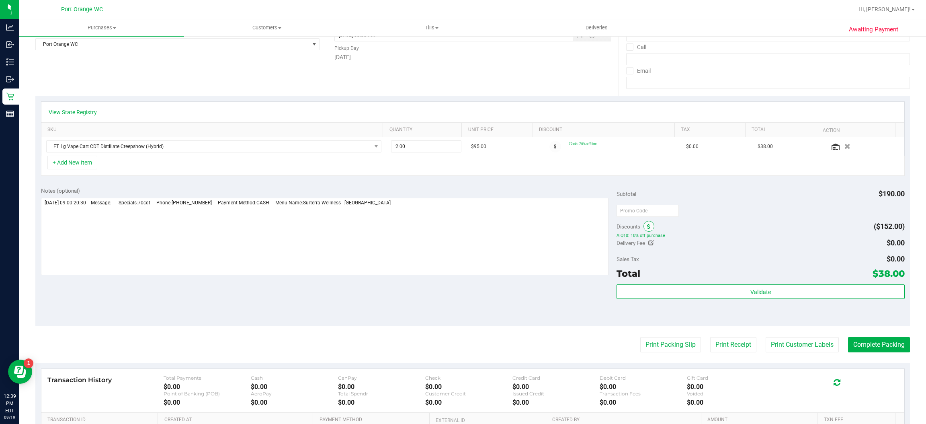
click at [647, 226] on icon at bounding box center [648, 227] width 3 height 6
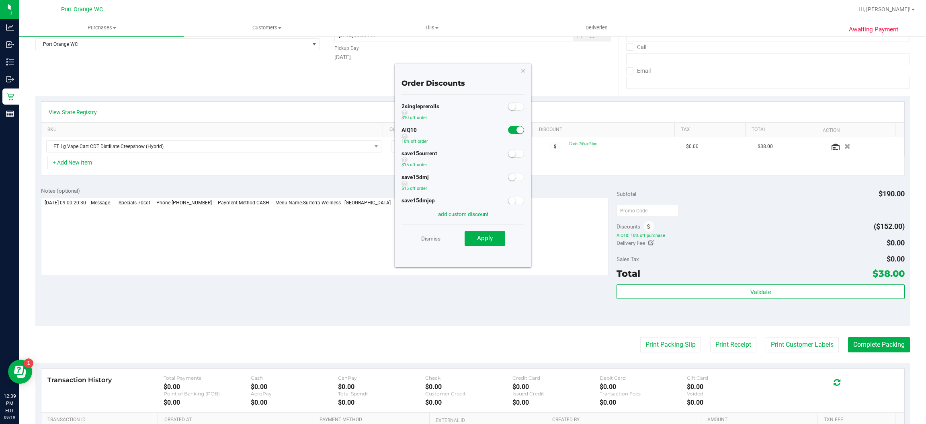
click at [508, 128] on span at bounding box center [516, 130] width 16 height 8
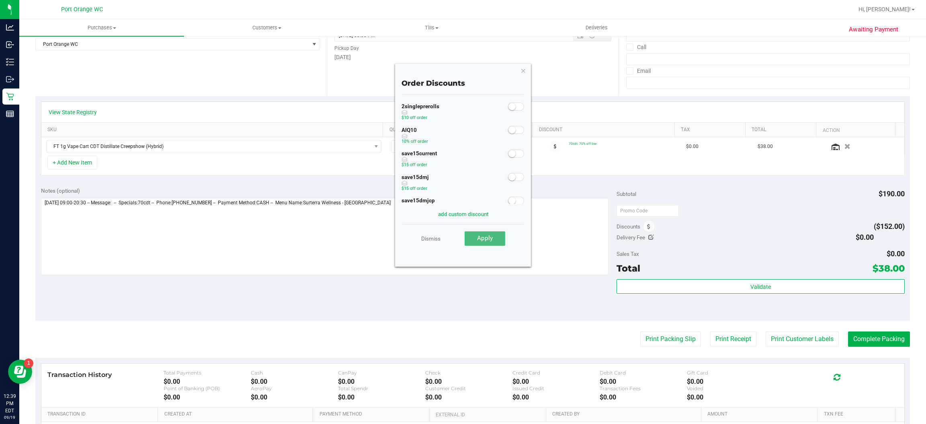
click at [485, 236] on span "Apply" at bounding box center [485, 237] width 16 height 7
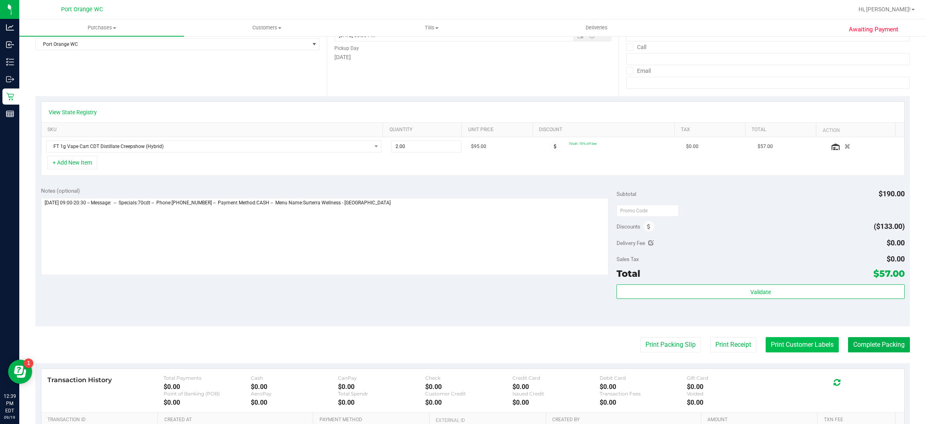
click at [752, 346] on button "Print Customer Labels" at bounding box center [802, 344] width 73 height 15
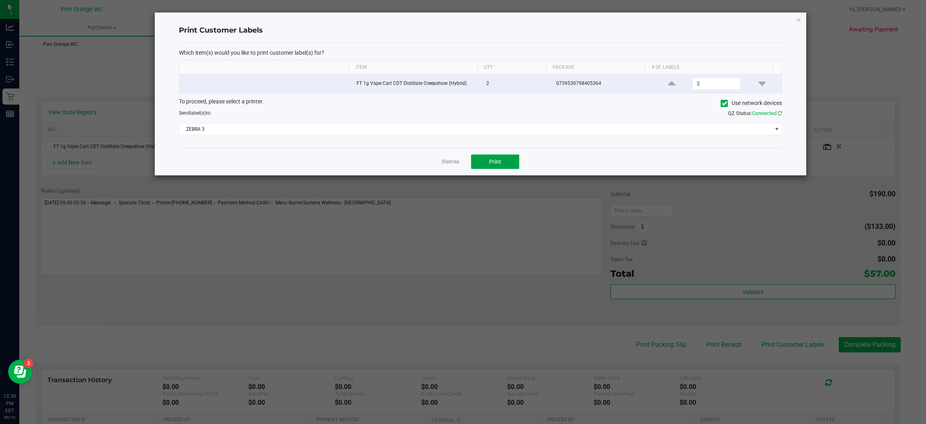
click at [489, 166] on button "Print" at bounding box center [495, 161] width 48 height 14
click at [454, 159] on link "Dismiss" at bounding box center [450, 161] width 17 height 7
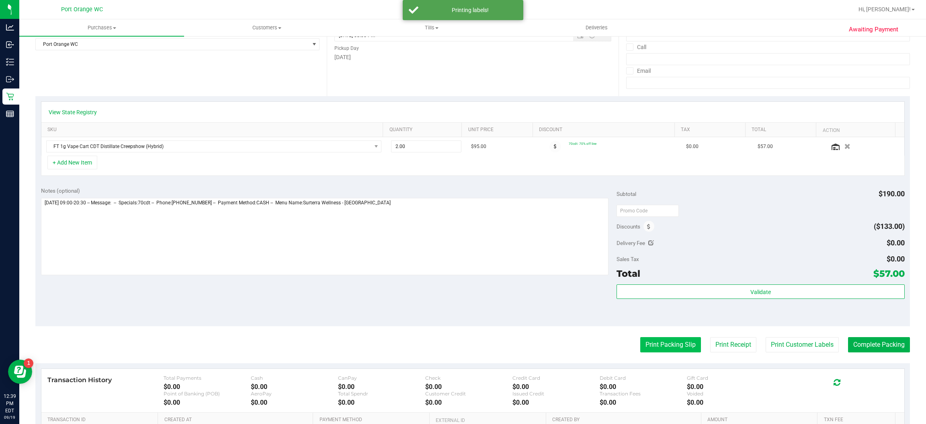
click at [665, 342] on button "Print Packing Slip" at bounding box center [670, 344] width 61 height 15
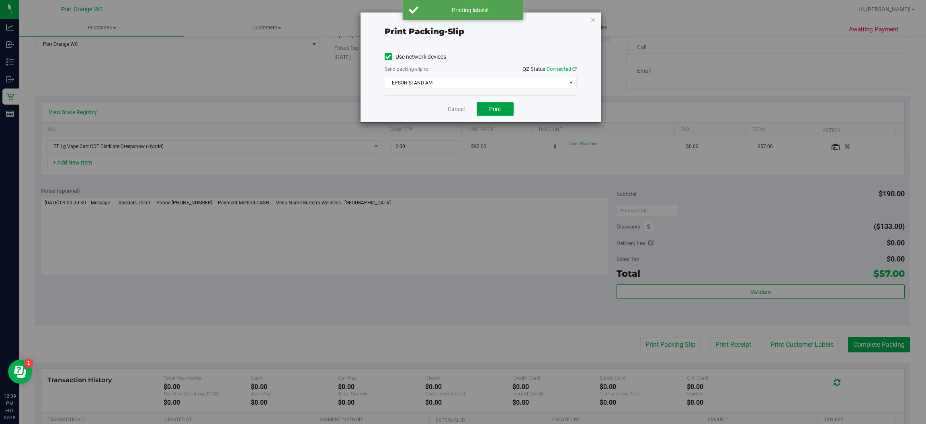
click at [490, 108] on span "Print" at bounding box center [495, 109] width 12 height 6
click at [452, 110] on link "Cancel" at bounding box center [456, 109] width 17 height 8
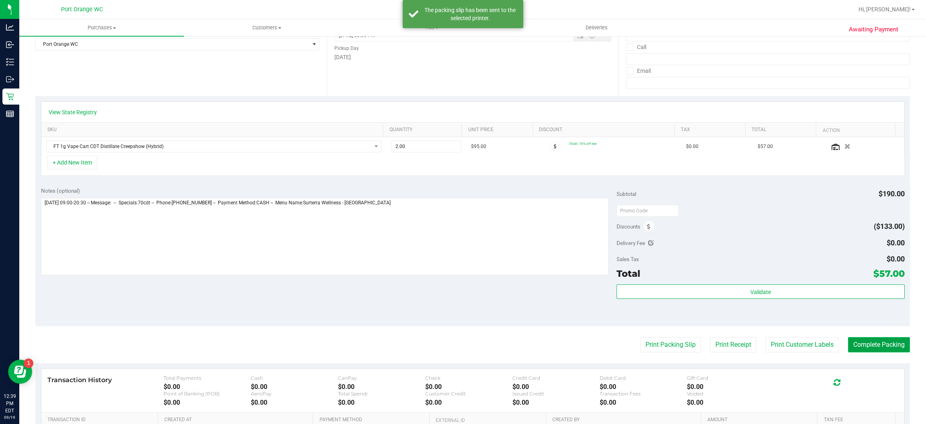
click at [752, 344] on button "Complete Packing" at bounding box center [879, 344] width 62 height 15
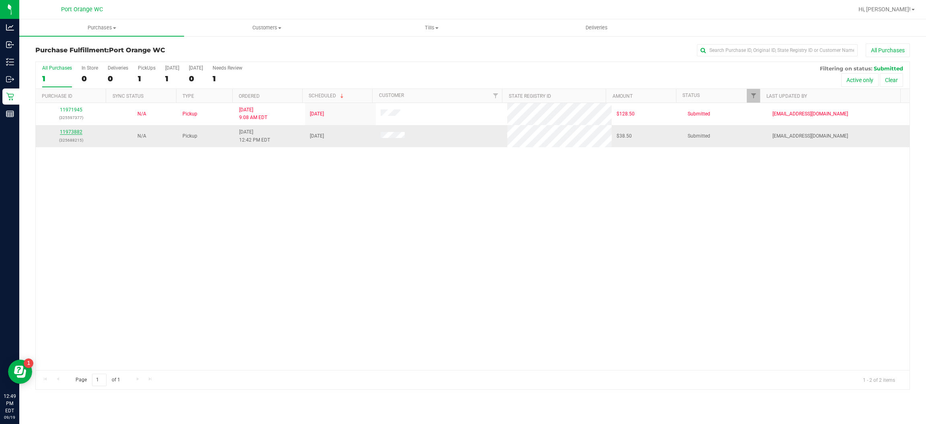
click at [70, 134] on link "11973882" at bounding box center [71, 132] width 23 height 6
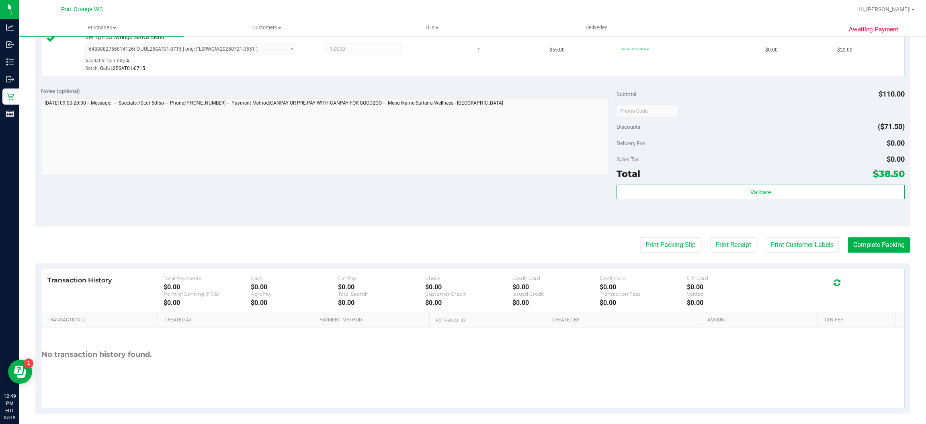
scroll to position [281, 0]
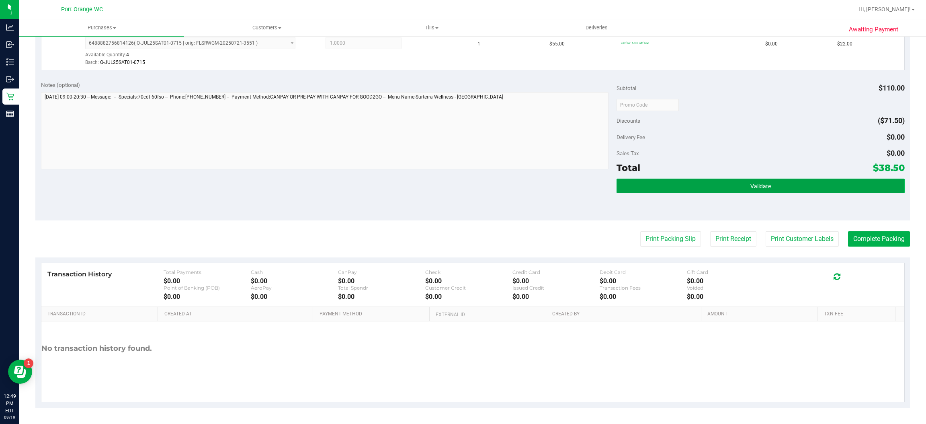
click at [752, 183] on span "Validate" at bounding box center [760, 186] width 20 height 6
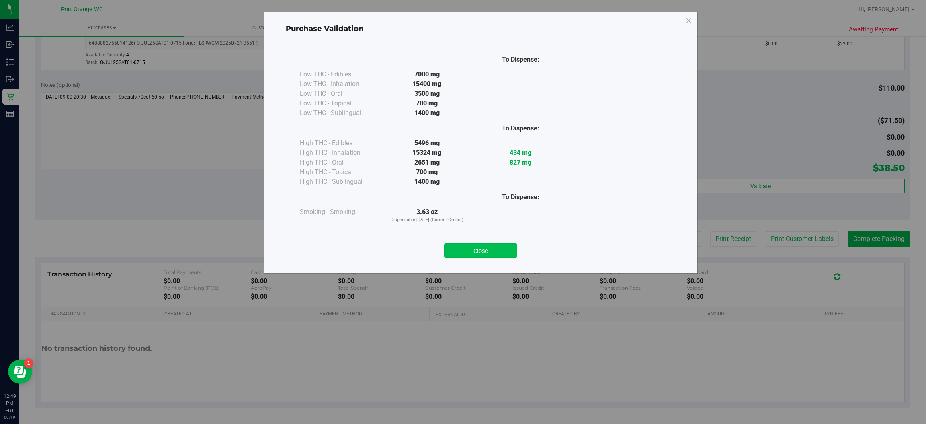
click at [490, 248] on button "Close" at bounding box center [480, 250] width 73 height 14
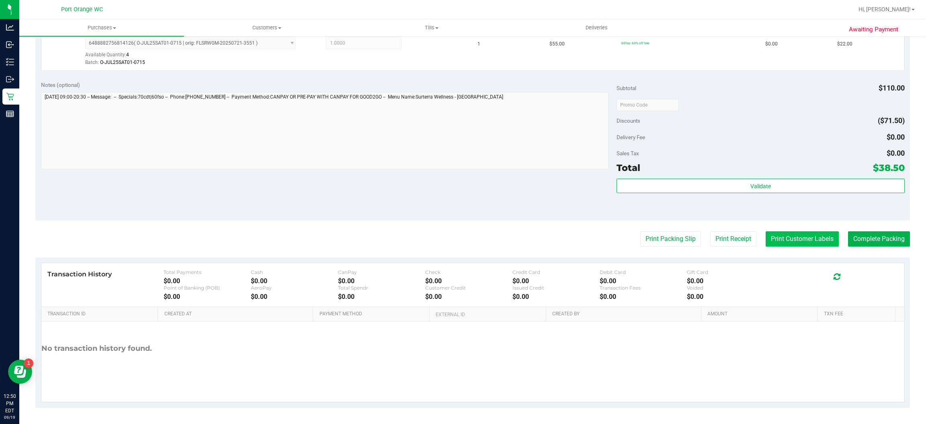
click at [752, 240] on button "Print Customer Labels" at bounding box center [802, 238] width 73 height 15
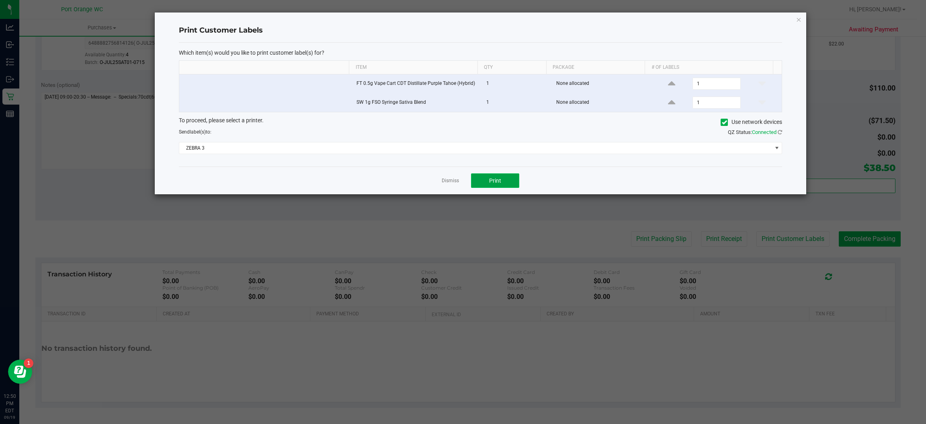
click at [512, 184] on button "Print" at bounding box center [495, 180] width 48 height 14
click at [454, 182] on link "Dismiss" at bounding box center [450, 180] width 17 height 7
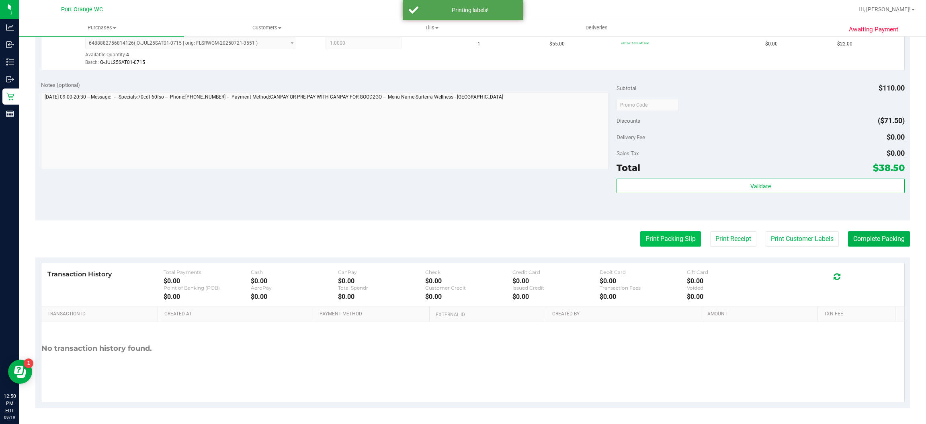
click at [671, 240] on button "Print Packing Slip" at bounding box center [670, 238] width 61 height 15
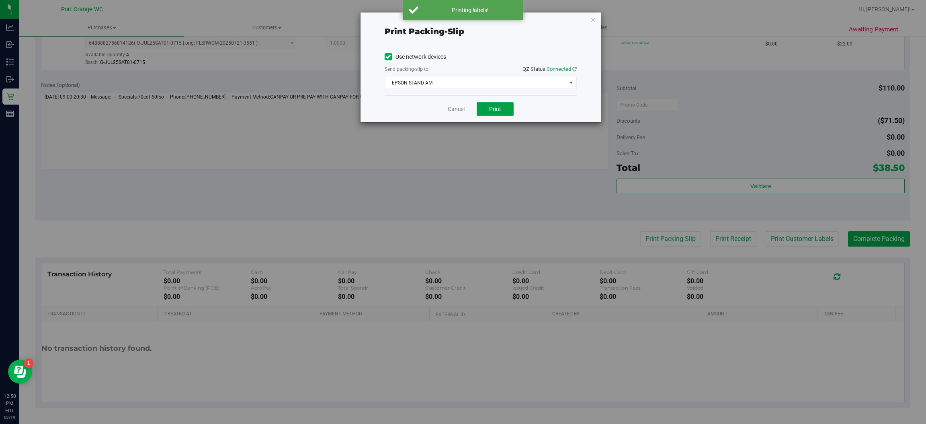
click at [496, 107] on span "Print" at bounding box center [495, 109] width 12 height 6
click at [465, 105] on div "Cancel Print" at bounding box center [481, 108] width 192 height 27
click at [460, 107] on link "Cancel" at bounding box center [456, 109] width 17 height 8
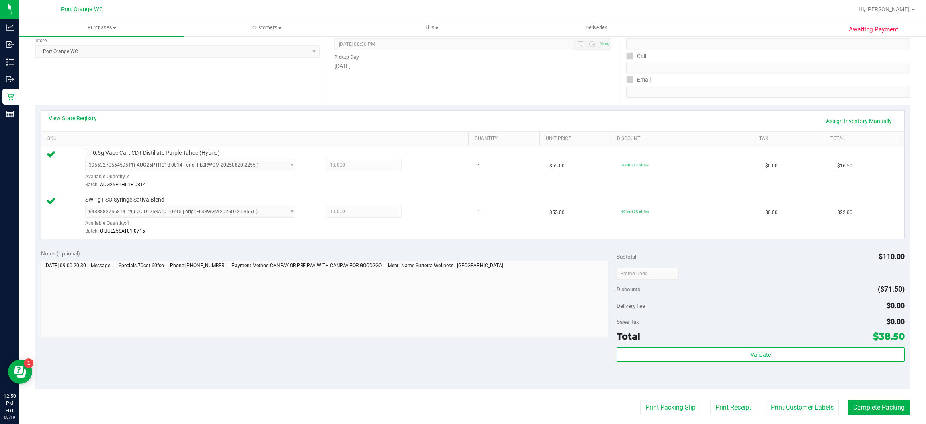
scroll to position [0, 0]
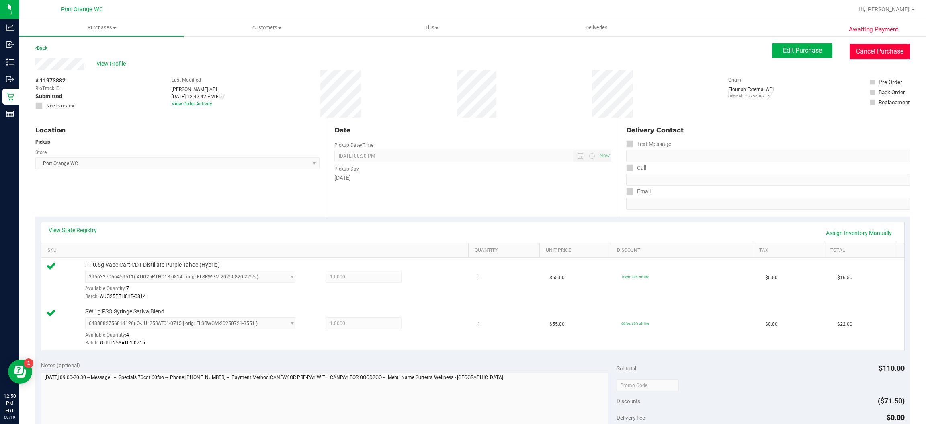
click at [752, 50] on button "Cancel Purchase" at bounding box center [880, 51] width 60 height 15
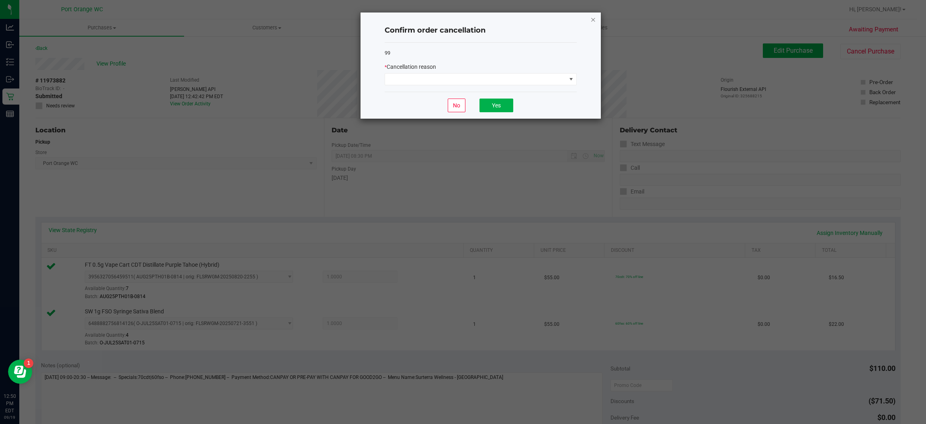
click at [590, 18] on icon "Close" at bounding box center [593, 19] width 6 height 10
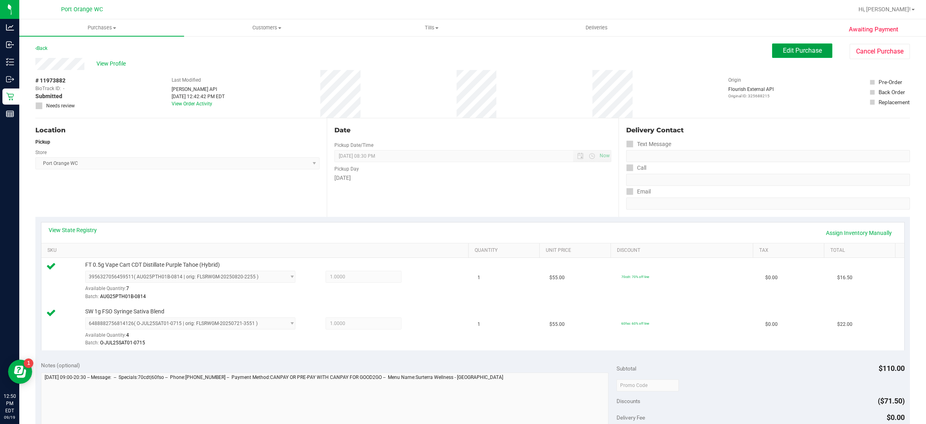
click at [752, 52] on span "Edit Purchase" at bounding box center [802, 51] width 39 height 8
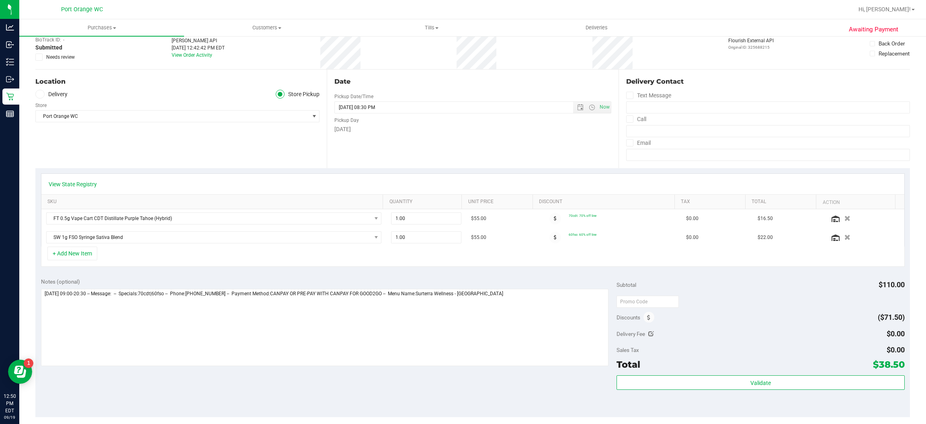
scroll to position [180, 0]
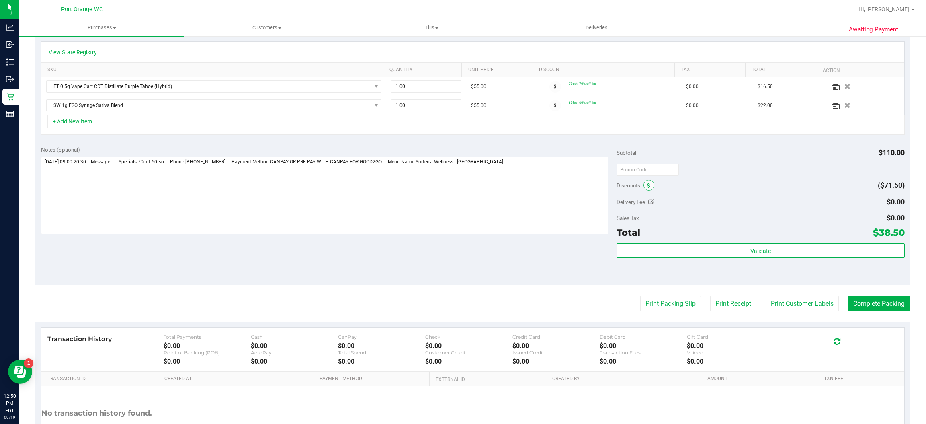
click at [643, 181] on span at bounding box center [648, 185] width 11 height 11
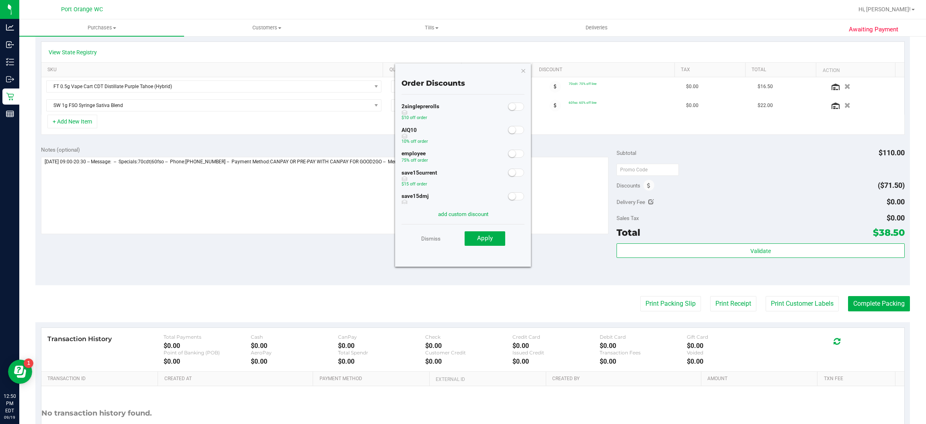
click at [508, 156] on span at bounding box center [516, 153] width 16 height 8
click at [486, 235] on span "Apply" at bounding box center [485, 237] width 16 height 7
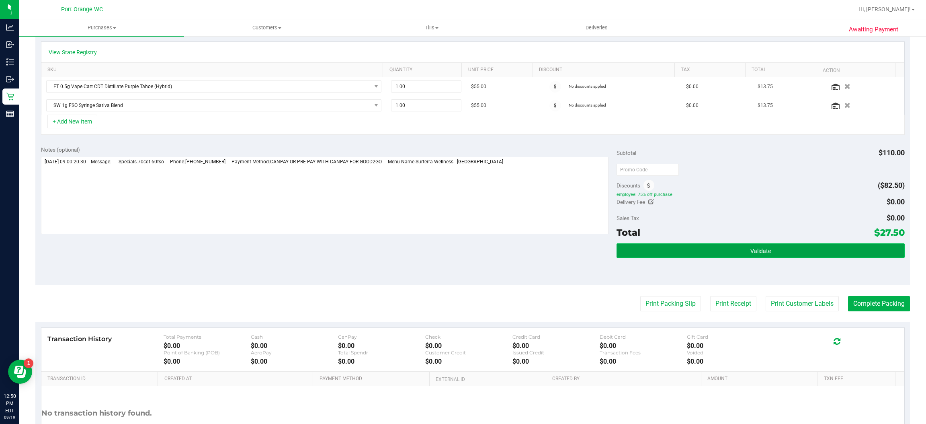
click at [752, 248] on button "Validate" at bounding box center [760, 250] width 288 height 14
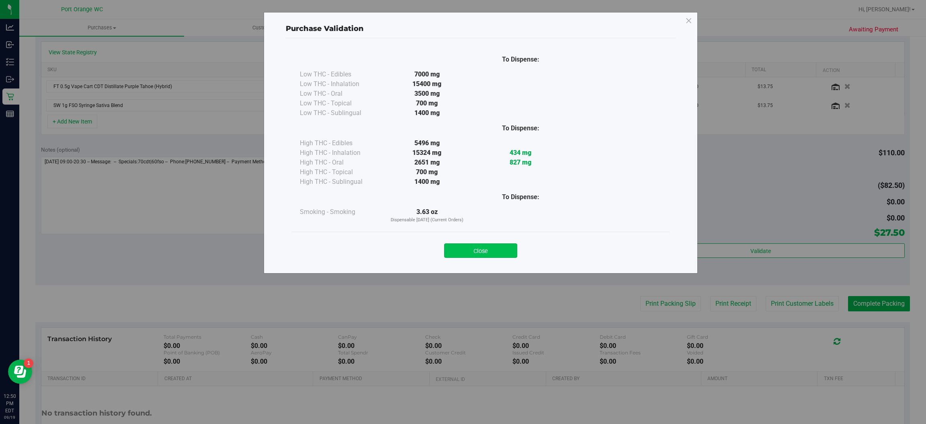
click at [484, 252] on button "Close" at bounding box center [480, 250] width 73 height 14
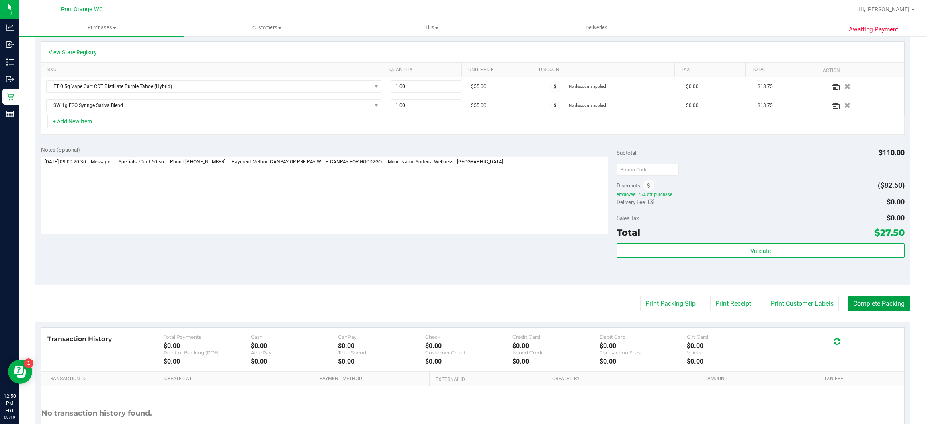
click at [752, 305] on button "Complete Packing" at bounding box center [879, 303] width 62 height 15
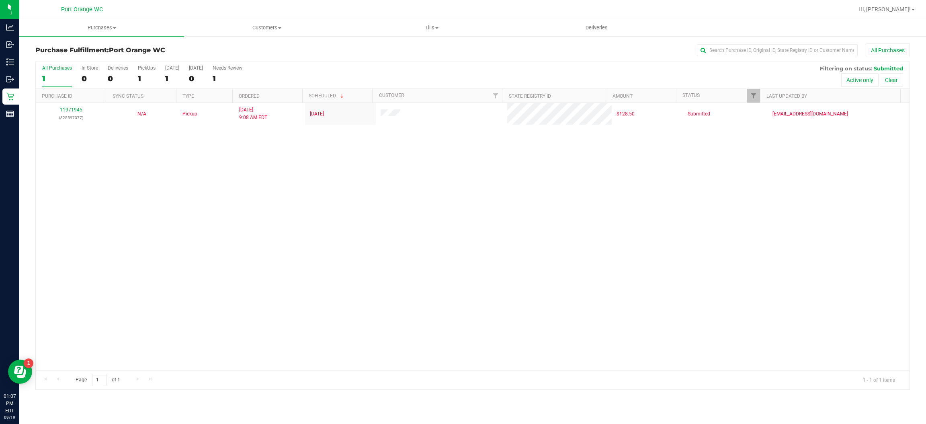
drag, startPoint x: 195, startPoint y: 229, endPoint x: 182, endPoint y: 233, distance: 13.1
click at [192, 230] on div "11971945 (325597377) N/A Pickup 9/19/2025 9:08 AM EDT 9/19/2025 $128.50 Submitt…" at bounding box center [473, 236] width 874 height 267
drag, startPoint x: 303, startPoint y: 215, endPoint x: 296, endPoint y: 214, distance: 6.5
click at [301, 213] on div "11971945 (325597377) N/A Pickup 9/19/2025 9:08 AM EDT 9/19/2025 $128.50 Submitt…" at bounding box center [473, 236] width 874 height 267
drag, startPoint x: 276, startPoint y: 228, endPoint x: 277, endPoint y: 214, distance: 14.5
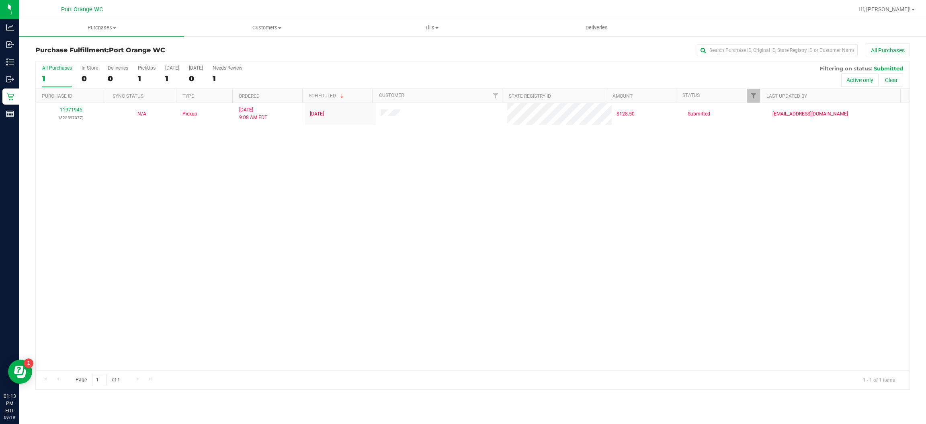
click at [277, 214] on div "11971945 (325597377) N/A Pickup 9/19/2025 9:08 AM EDT 9/19/2025 $128.50 Submitt…" at bounding box center [473, 236] width 874 height 267
click at [752, 9] on span "Hi, [PERSON_NAME]!" at bounding box center [884, 9] width 52 height 6
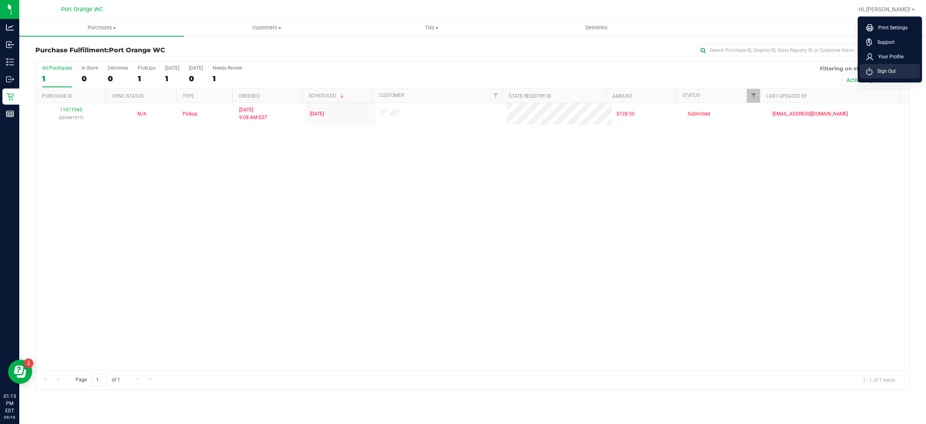
click at [752, 72] on li "Sign Out" at bounding box center [890, 71] width 60 height 14
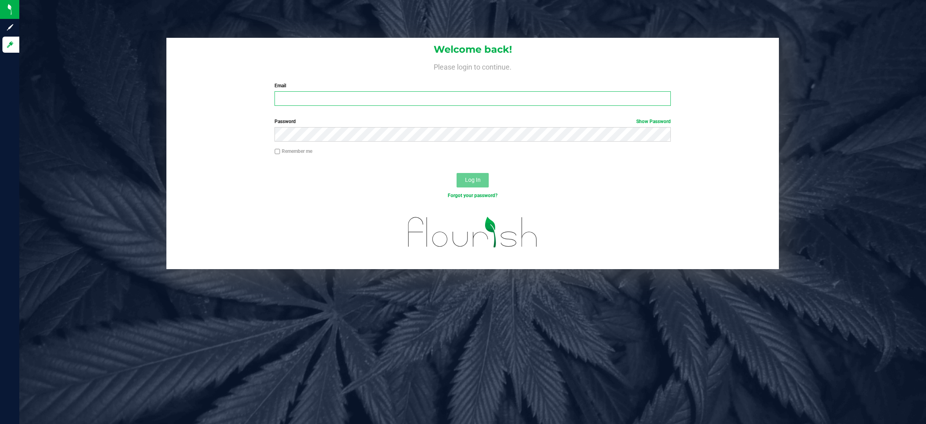
click at [391, 101] on input "Email" at bounding box center [472, 98] width 396 height 14
type input "[EMAIL_ADDRESS][DOMAIN_NAME]"
click at [457, 173] on button "Log In" at bounding box center [473, 180] width 32 height 14
